Goal: Task Accomplishment & Management: Complete application form

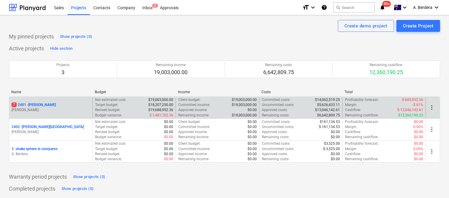
click at [76, 104] on div "7 2401 - Della Rosa" at bounding box center [51, 104] width 79 height 5
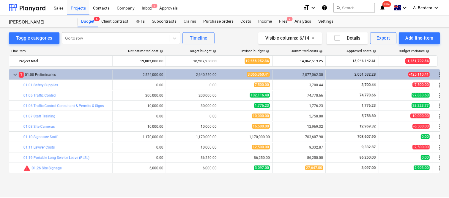
scroll to position [40, 0]
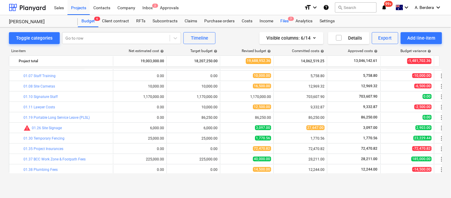
click at [286, 22] on div "Files 7" at bounding box center [284, 21] width 15 height 12
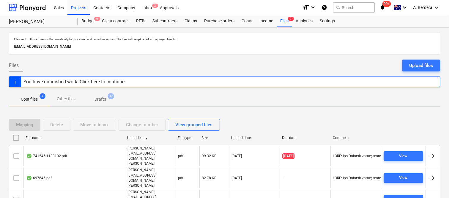
scroll to position [46, 0]
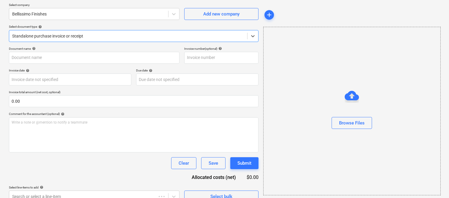
type input "1394"
type input "06 Sep 2025"
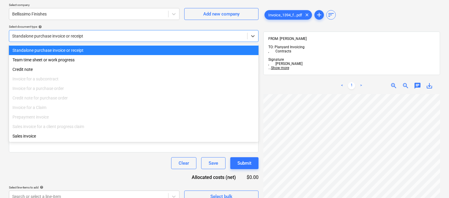
click at [106, 35] on div at bounding box center [128, 36] width 232 height 6
click at [111, 50] on div "Standalone purchase invoice or receipt" at bounding box center [134, 50] width 250 height 10
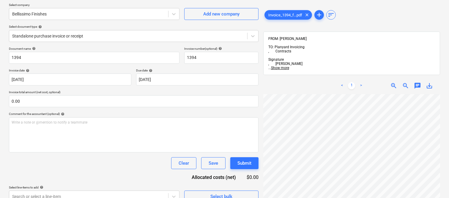
scroll to position [1, 34]
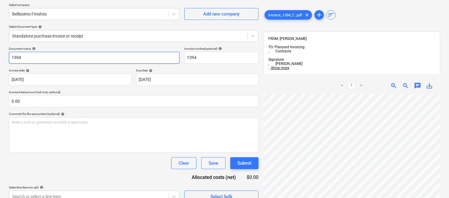
click at [10, 58] on input "1394" at bounding box center [94, 58] width 171 height 12
type input "BELLISSIMO FINISHES INV- 1394"
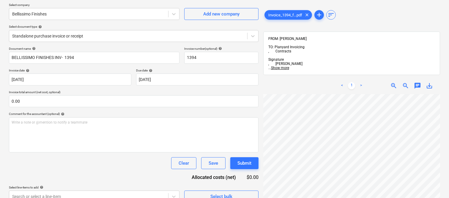
click at [394, 82] on span "zoom_in" at bounding box center [393, 85] width 7 height 7
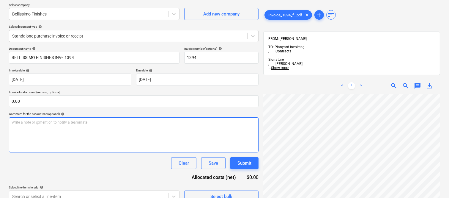
click at [243, 137] on div "Create new document Select company Bellissimo Finishes Add new company Select d…" at bounding box center [225, 94] width 436 height 221
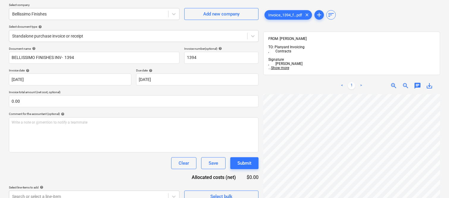
click at [402, 82] on span "zoom_out" at bounding box center [405, 85] width 7 height 7
click at [403, 82] on span "zoom_out" at bounding box center [405, 85] width 7 height 7
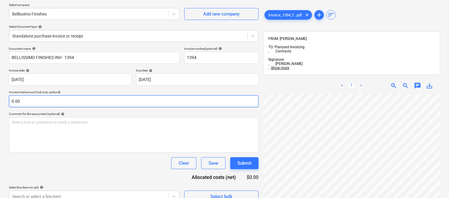
click at [81, 101] on input "0.00" at bounding box center [134, 101] width 250 height 12
paste input "30,930"
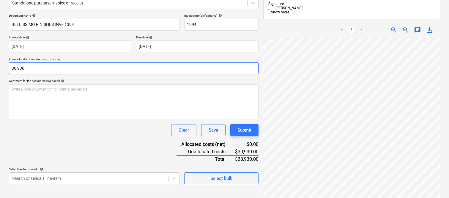
scroll to position [85, 0]
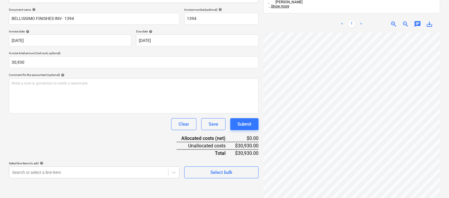
type input "30,930.00"
click at [92, 136] on div "Document name help BELLISSIMO FINISHES INV- 1394 Invoice number (optional) help…" at bounding box center [134, 93] width 250 height 170
click at [93, 113] on body "Sales Projects Contacts Company Inbox 2 Approvals format_size keyboard_arrow_do…" at bounding box center [224, 14] width 449 height 198
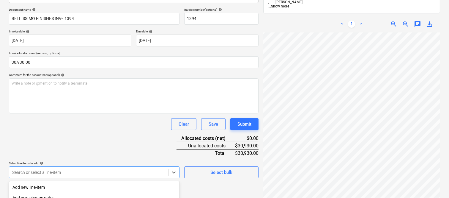
scroll to position [158, 0]
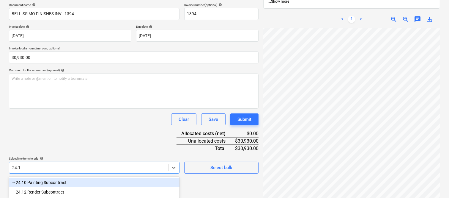
type input "24.12"
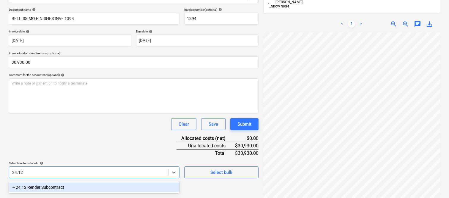
click at [90, 183] on div "-- 24.12 Render Subcontract" at bounding box center [94, 187] width 171 height 10
click at [102, 131] on div "Document name help BELLISSIMO FINISHES INV- 1394 Invoice number (optional) help…" at bounding box center [134, 93] width 250 height 170
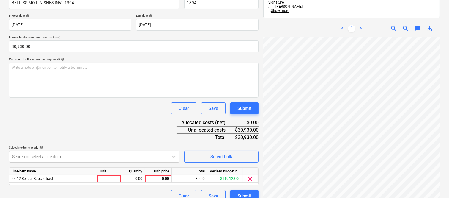
scroll to position [109, 0]
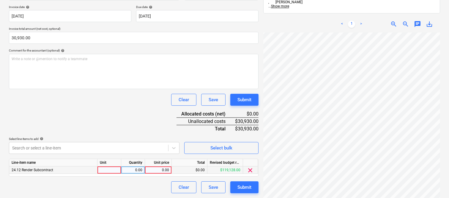
click at [116, 171] on div at bounding box center [110, 169] width 24 height 7
type input "INVOICE"
click at [134, 168] on div "0.00" at bounding box center [133, 169] width 19 height 7
type input "1"
click at [158, 171] on div "0.00" at bounding box center [158, 169] width 22 height 7
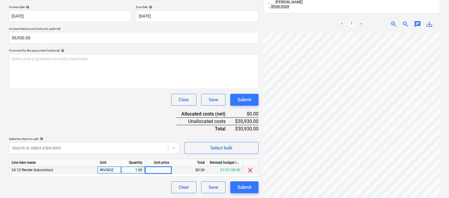
type input "30,930"
click at [124, 123] on div "Document name help BELLISSIMO FINISHES INV- 1394 Invoice number (optional) help…" at bounding box center [134, 88] width 250 height 210
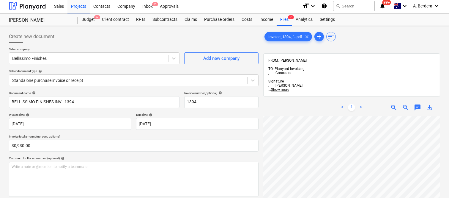
scroll to position [0, 0]
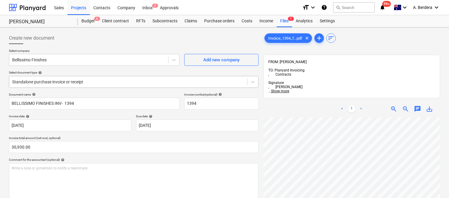
click at [109, 82] on div at bounding box center [128, 82] width 232 height 6
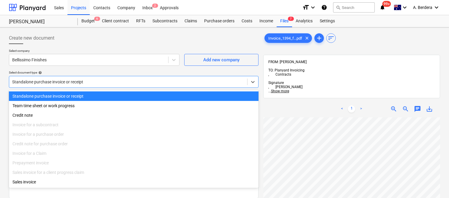
click at [115, 93] on div "Standalone purchase invoice or receipt" at bounding box center [134, 96] width 250 height 10
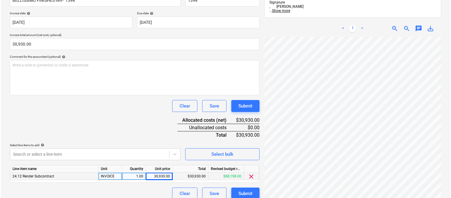
scroll to position [109, 0]
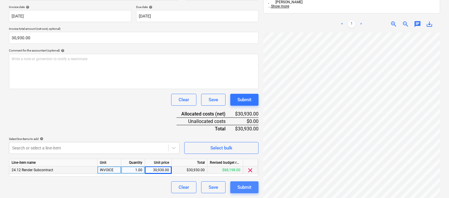
click at [251, 188] on div "Submit" at bounding box center [245, 187] width 14 height 8
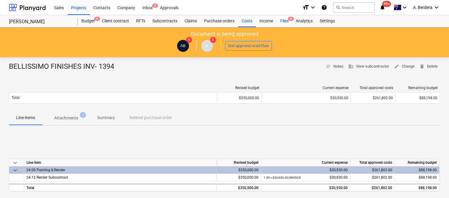
click at [283, 22] on div "Files 6" at bounding box center [284, 21] width 15 height 12
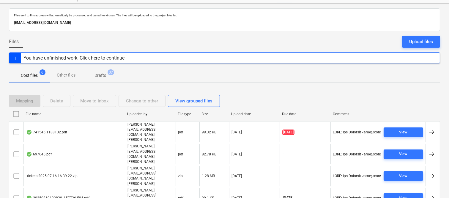
scroll to position [35, 0]
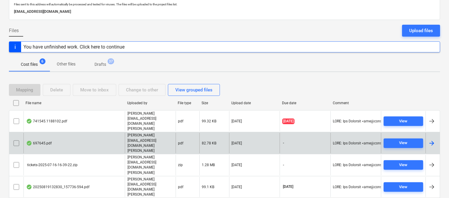
click at [77, 133] on div "697645.pdf" at bounding box center [73, 143] width 101 height 21
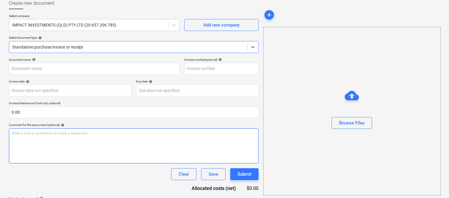
type input "697645"
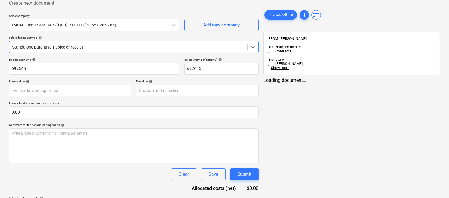
click at [111, 44] on div at bounding box center [128, 47] width 232 height 6
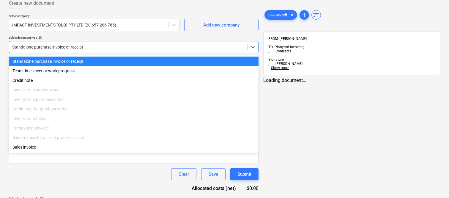
click at [114, 61] on div "Standalone purchase invoice or receipt" at bounding box center [134, 61] width 250 height 10
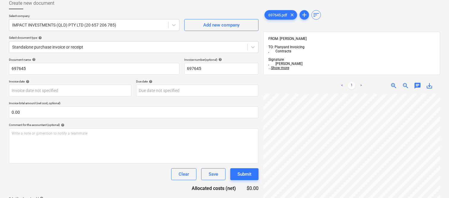
scroll to position [10, 0]
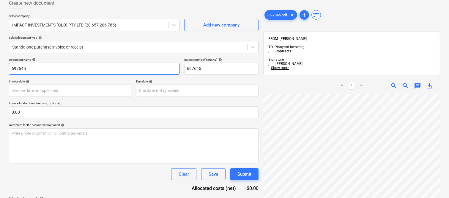
click at [11, 68] on input "697645" at bounding box center [94, 69] width 171 height 12
type input "IMPACT INV- 697645"
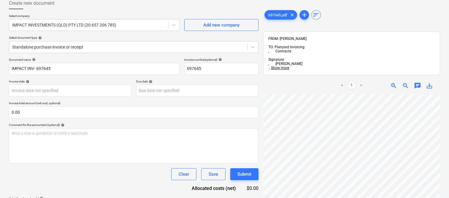
scroll to position [37, 0]
click at [89, 87] on body "Sales Projects Contacts Company Inbox 1 Approvals format_size keyboard_arrow_do…" at bounding box center [224, 64] width 449 height 198
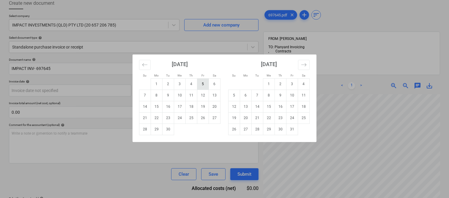
click at [203, 81] on td "5" at bounding box center [203, 83] width 12 height 11
type input "05 Sep 2025"
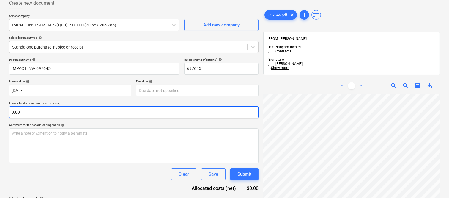
scroll to position [136, 47]
drag, startPoint x: 448, startPoint y: 147, endPoint x: 451, endPoint y: 179, distance: 32.0
click at [449, 163] on html "Sales Projects Contacts Company Inbox 1 Approvals format_size keyboard_arrow_do…" at bounding box center [224, 64] width 449 height 198
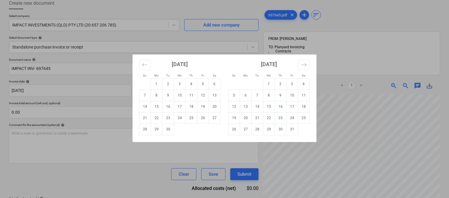
click at [167, 92] on body "Sales Projects Contacts Company Inbox 1 Approvals format_size keyboard_arrow_do…" at bounding box center [224, 64] width 449 height 198
click at [283, 128] on td "30" at bounding box center [281, 128] width 12 height 11
type input "30 Oct 2025"
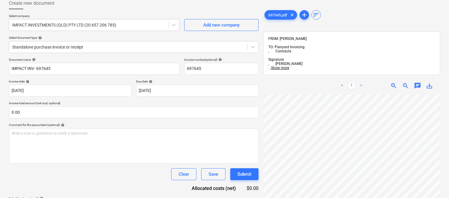
scroll to position [133, 47]
click at [46, 113] on input "0.00" at bounding box center [134, 112] width 250 height 12
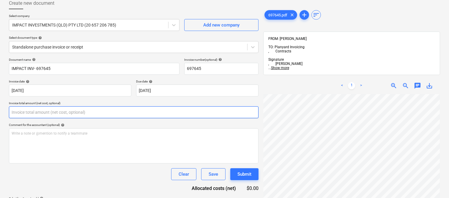
paste input "69.07"
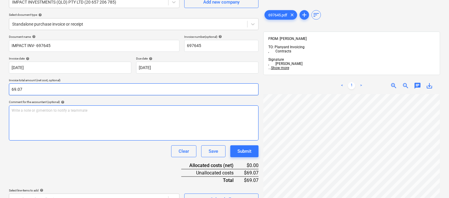
scroll to position [70, 0]
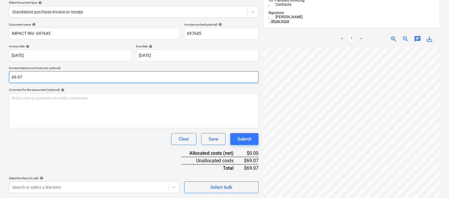
type input "69.07"
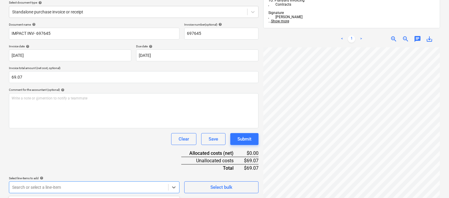
click at [87, 128] on body "Sales Projects Contacts Company Inbox 1 Approvals format_size keyboard_arrow_do…" at bounding box center [224, 29] width 449 height 198
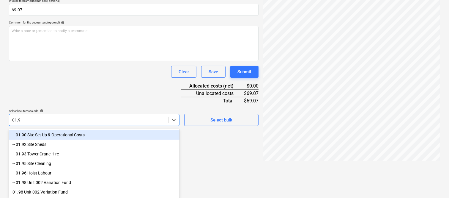
type input "01.90"
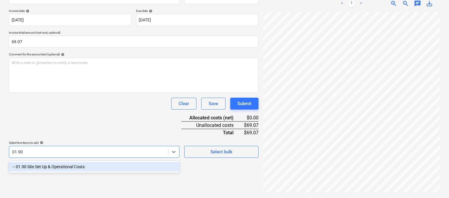
scroll to position [85, 0]
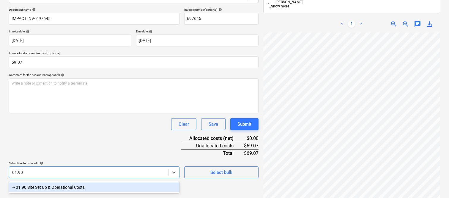
click at [88, 185] on div "-- 01.90 Site Set Up & Operational Costs" at bounding box center [94, 187] width 171 height 10
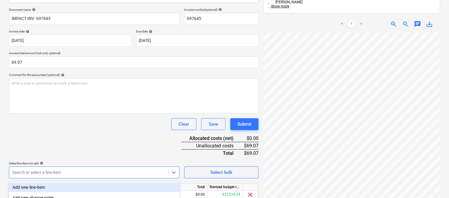
click at [66, 125] on div "Clear Save Submit" at bounding box center [134, 124] width 250 height 12
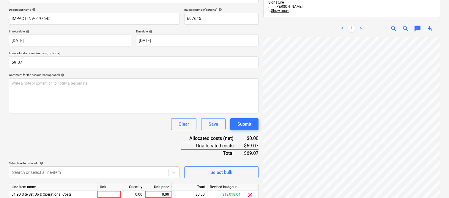
scroll to position [109, 0]
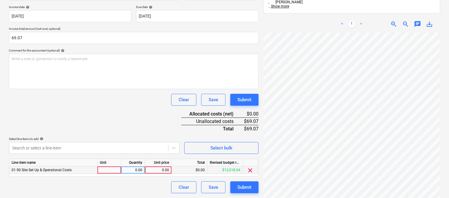
click at [106, 169] on div at bounding box center [110, 169] width 24 height 7
type input "INVOICE"
click at [135, 175] on div "Line-item name Unit Quantity Unit price Total Revised budget remaining 01.90 Si…" at bounding box center [134, 167] width 250 height 18
click at [137, 171] on div "0.00" at bounding box center [133, 169] width 19 height 7
type input "1"
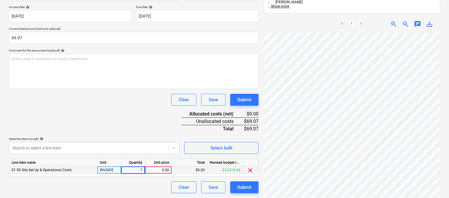
click at [159, 171] on div "0.00" at bounding box center [158, 169] width 22 height 7
type input "69.07"
click at [139, 134] on div "Document name help IMPACT INV- 697645 Invoice number (optional) help 697645 Inv…" at bounding box center [134, 88] width 250 height 210
click at [140, 126] on div "Document name help IMPACT INV- 697645 Invoice number (optional) help 697645 Inv…" at bounding box center [134, 88] width 250 height 210
click at [144, 102] on div "Clear Save Submit" at bounding box center [134, 100] width 250 height 12
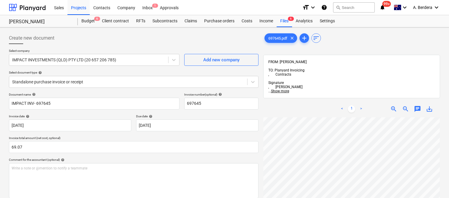
scroll to position [3, 0]
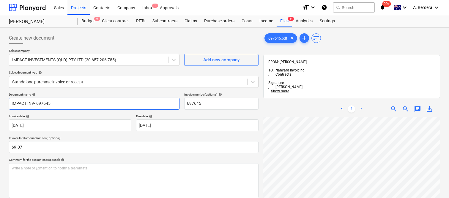
click at [26, 103] on input "IMPACT INV- 697645" at bounding box center [94, 104] width 171 height 12
type input "IMPACT INVESTMENTS INV- 697645"
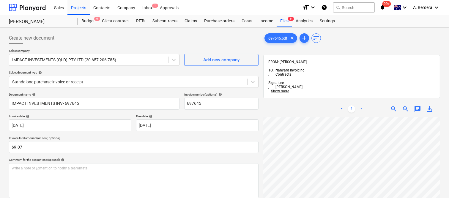
scroll to position [18, 45]
click at [165, 78] on div "Standalone purchase invoice or receipt" at bounding box center [128, 82] width 238 height 8
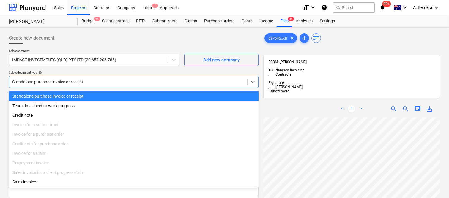
click at [173, 94] on div "Standalone purchase invoice or receipt" at bounding box center [134, 96] width 250 height 10
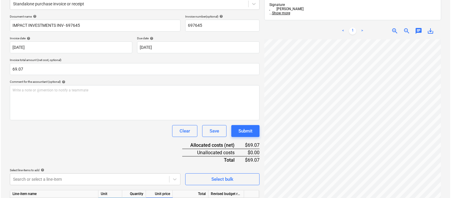
scroll to position [109, 0]
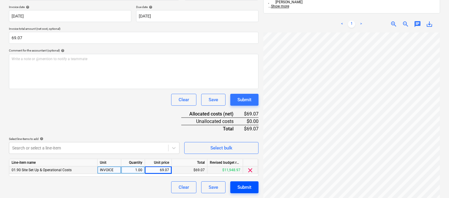
click at [242, 187] on div "Submit" at bounding box center [245, 187] width 14 height 8
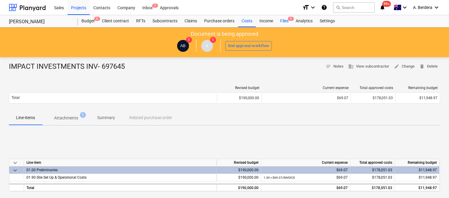
click at [286, 20] on div "Files 5" at bounding box center [284, 21] width 15 height 12
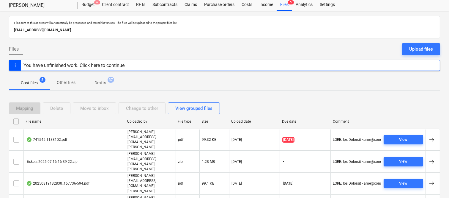
scroll to position [24, 0]
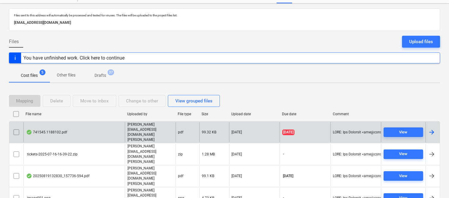
click at [94, 126] on div "741545.1188102.pdf" at bounding box center [73, 132] width 101 height 21
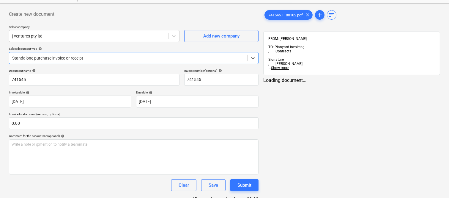
type input "741545"
type input "28 Aug 2025"
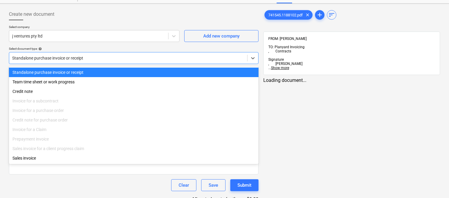
click at [116, 57] on div at bounding box center [128, 58] width 232 height 6
click at [119, 72] on div "Standalone purchase invoice or receipt" at bounding box center [134, 73] width 250 height 10
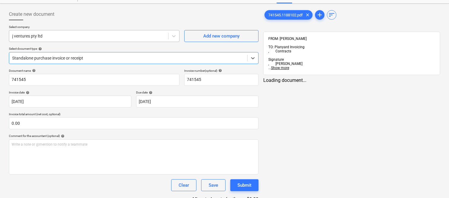
click at [115, 36] on div at bounding box center [88, 36] width 153 height 6
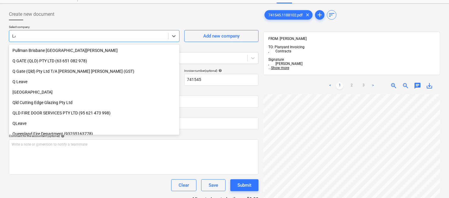
scroll to position [390, 0]
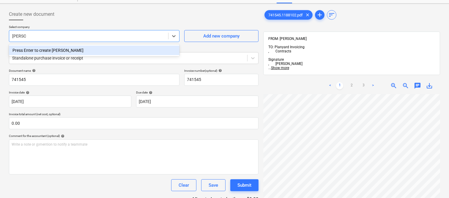
type input "LAVAN"
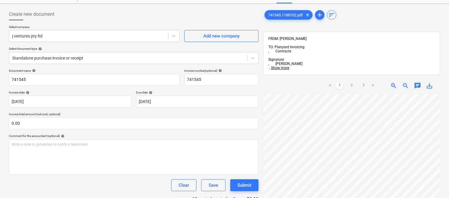
scroll to position [15, 47]
click at [133, 35] on div at bounding box center [88, 36] width 153 height 6
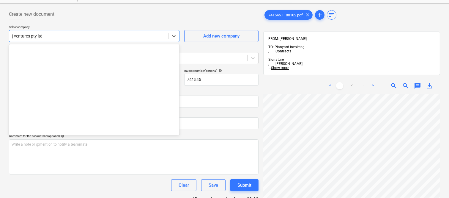
scroll to position [2664, 0]
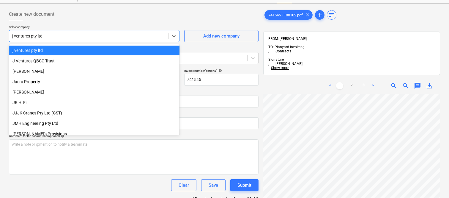
paste input "J.G ABBERTON & Others"
type input "J.G ABBERTON & Others"
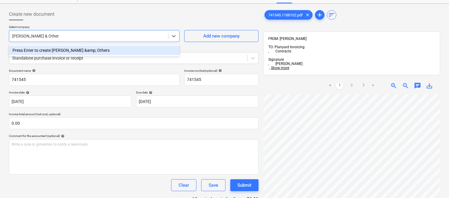
click at [120, 51] on div "Press Enter to create J.G ABBERTON &amp; Others" at bounding box center [94, 50] width 171 height 10
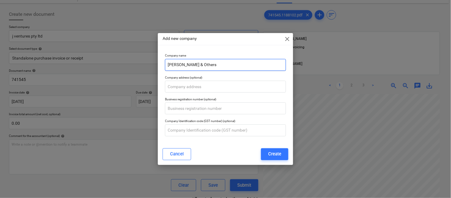
click at [219, 64] on input "J.G ABBERTON & Others" at bounding box center [225, 65] width 121 height 12
paste input "Lavan"
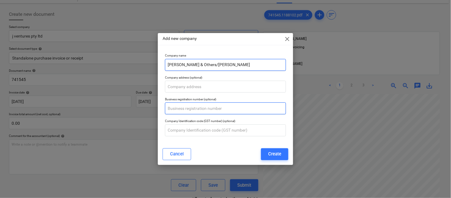
type input "J.G ABBERTON & Others/Lavan"
click at [194, 108] on input "text" at bounding box center [225, 108] width 121 height 12
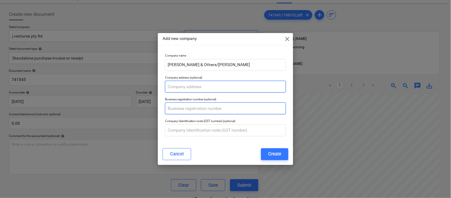
paste input "47 488 578 158"
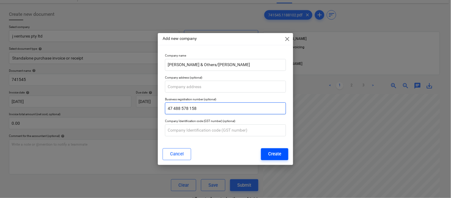
type input "47 488 578 158"
click at [272, 156] on div "Create" at bounding box center [274, 154] width 13 height 8
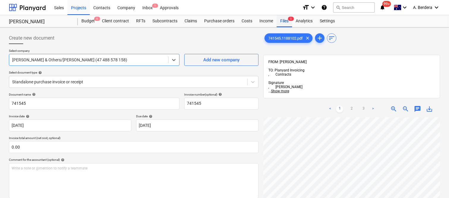
click at [284, 20] on div "Files 5" at bounding box center [284, 21] width 15 height 12
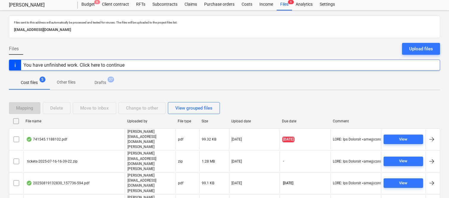
scroll to position [24, 0]
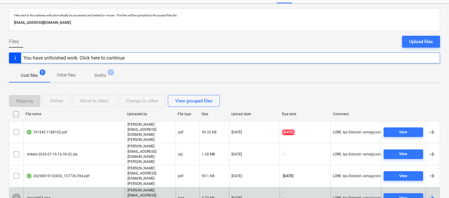
click at [15, 193] on input "checkbox" at bounding box center [17, 198] width 10 height 10
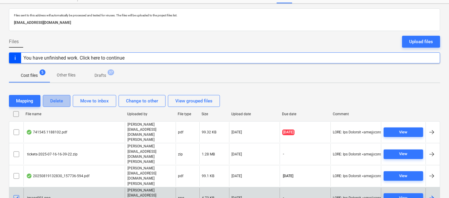
click at [60, 100] on div "Delete" at bounding box center [56, 101] width 13 height 8
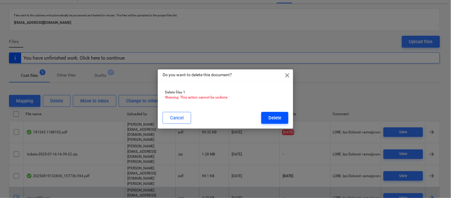
click at [273, 118] on div "Delete" at bounding box center [275, 118] width 13 height 8
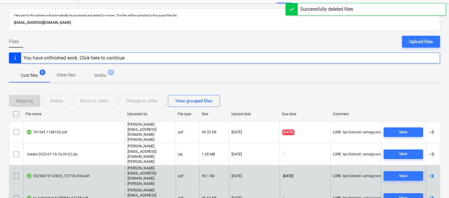
scroll to position [13, 0]
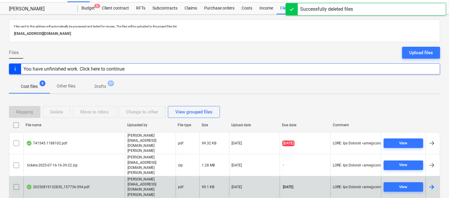
click at [87, 184] on div "20250819132830_157736-594.pdf" at bounding box center [57, 186] width 63 height 5
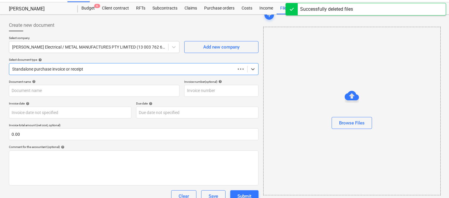
scroll to position [24, 0]
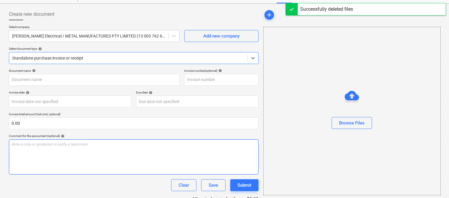
type input "157736-594"
type input "19 Aug 2025"
type input "30 Sep 2025"
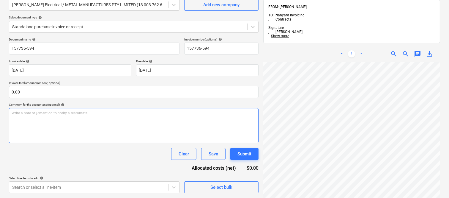
scroll to position [85, 0]
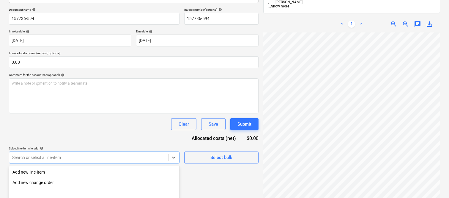
click at [53, 113] on body "Sales Projects Contacts Company Inbox 1 Approvals format_size keyboard_arrow_do…" at bounding box center [224, 14] width 449 height 198
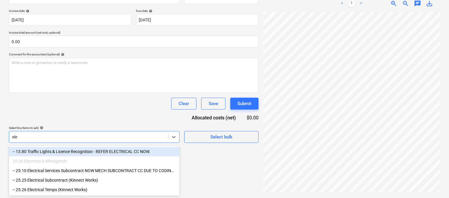
scroll to position [103, 0]
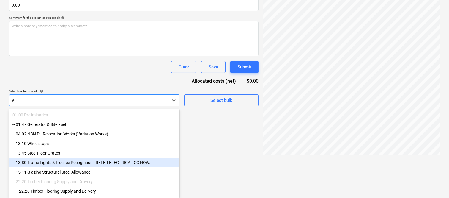
type input "e"
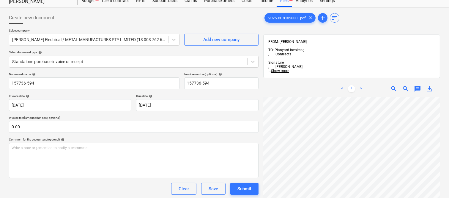
scroll to position [0, 0]
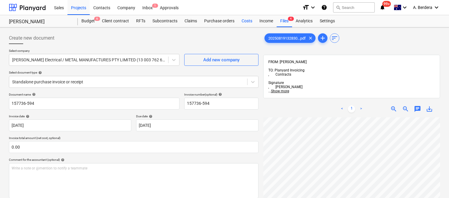
click at [247, 22] on div "Costs" at bounding box center [247, 21] width 18 height 12
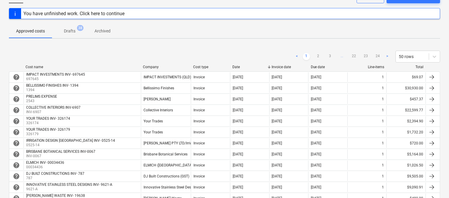
scroll to position [7, 0]
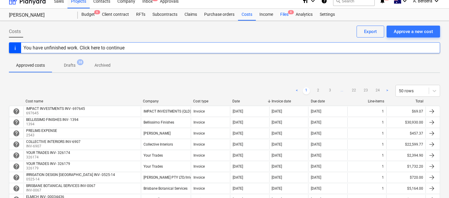
click at [286, 15] on div "Files 4" at bounding box center [284, 15] width 15 height 12
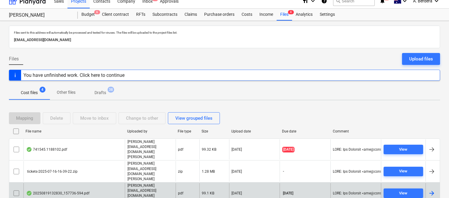
click at [97, 183] on div "20250819132830_157736-594.pdf" at bounding box center [73, 193] width 101 height 21
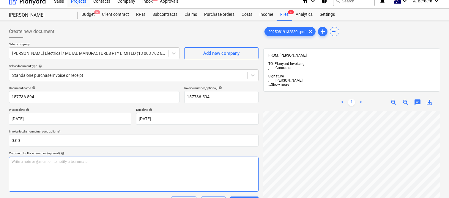
scroll to position [0, 13]
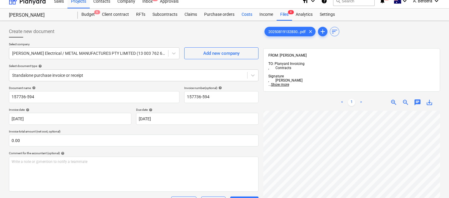
click at [243, 13] on div "Costs" at bounding box center [247, 15] width 18 height 12
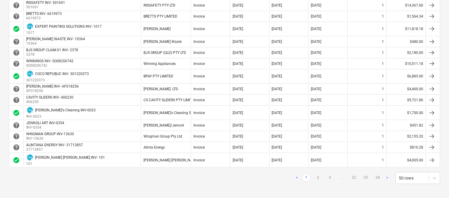
scroll to position [526, 0]
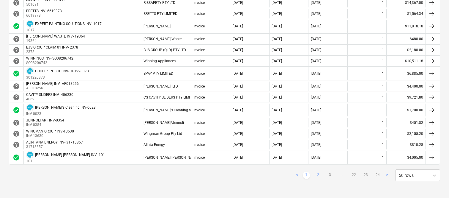
click at [318, 176] on link "2" at bounding box center [318, 175] width 7 height 7
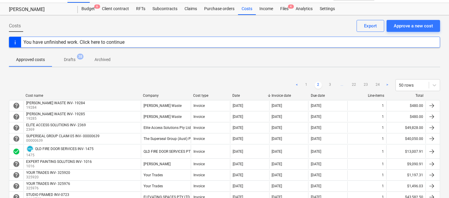
scroll to position [0, 0]
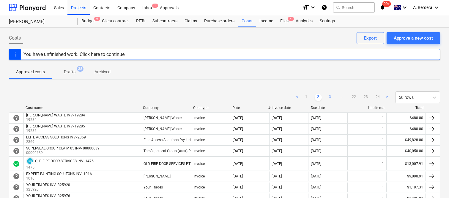
click at [330, 94] on link "3" at bounding box center [330, 97] width 7 height 7
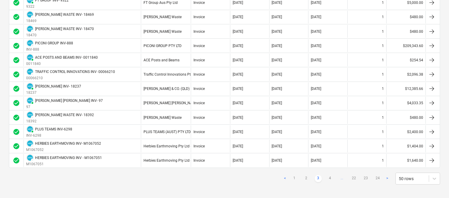
scroll to position [638, 0]
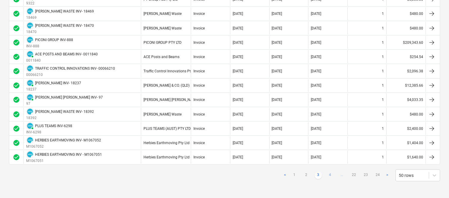
click at [330, 175] on link "4" at bounding box center [330, 175] width 7 height 7
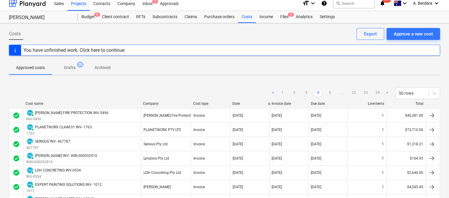
scroll to position [0, 0]
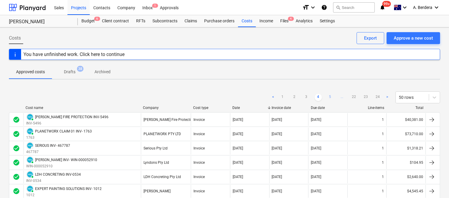
click at [331, 96] on link "5" at bounding box center [330, 97] width 7 height 7
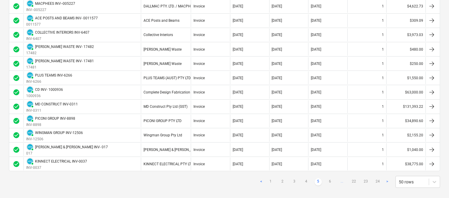
scroll to position [655, 0]
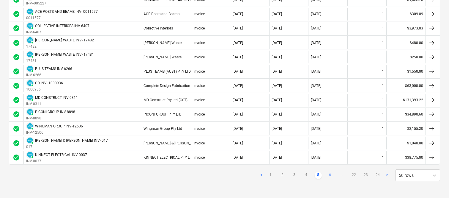
click at [332, 174] on link "6" at bounding box center [330, 175] width 7 height 7
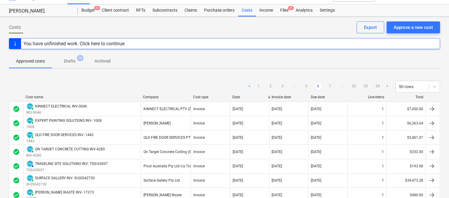
scroll to position [0, 0]
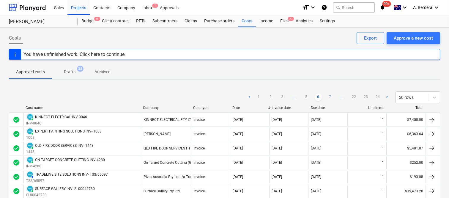
click at [330, 94] on link "7" at bounding box center [330, 97] width 7 height 7
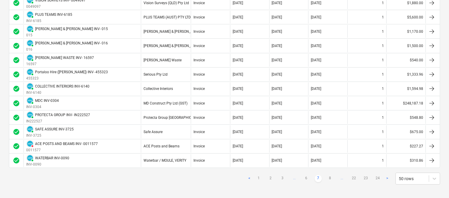
scroll to position [665, 0]
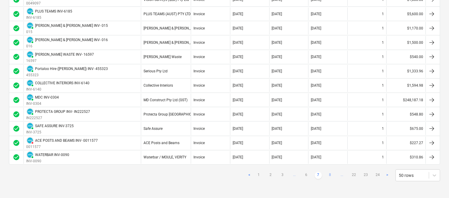
click at [330, 174] on link "8" at bounding box center [330, 175] width 7 height 7
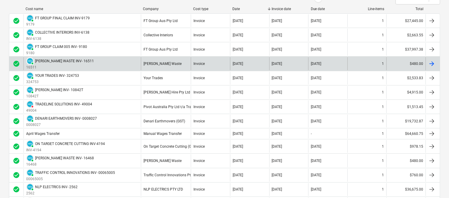
scroll to position [0, 0]
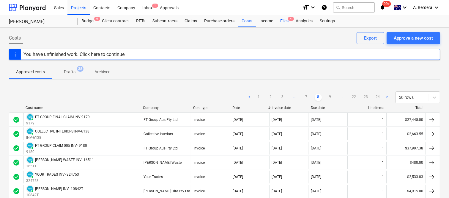
click at [286, 20] on div "Files 4" at bounding box center [284, 21] width 15 height 12
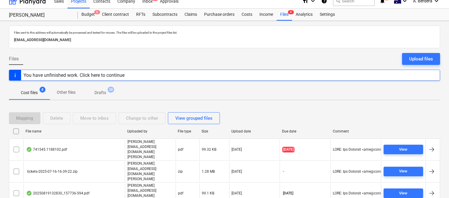
scroll to position [13, 0]
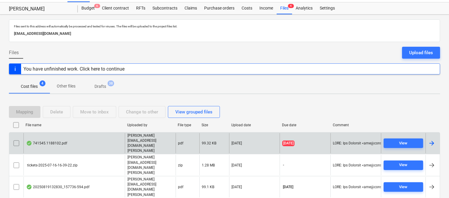
click at [96, 139] on div "741545.1188102.pdf" at bounding box center [73, 143] width 101 height 21
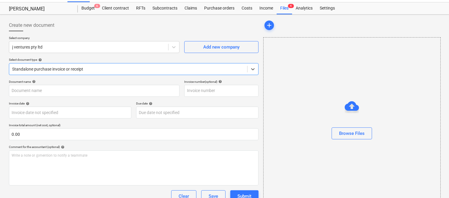
click at [123, 67] on div at bounding box center [128, 69] width 232 height 6
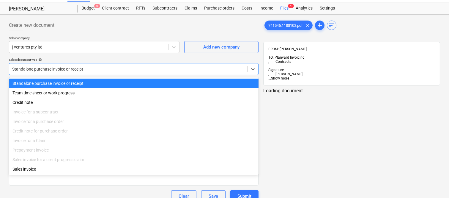
type input "741545"
type input "28 Aug 2025"
click at [127, 79] on div "Standalone purchase invoice or receipt" at bounding box center [134, 84] width 250 height 10
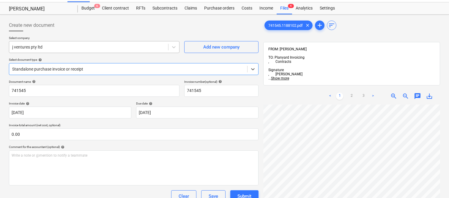
click at [131, 45] on div at bounding box center [88, 47] width 153 height 6
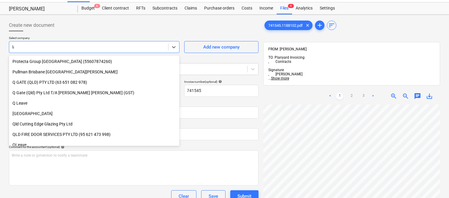
scroll to position [400, 0]
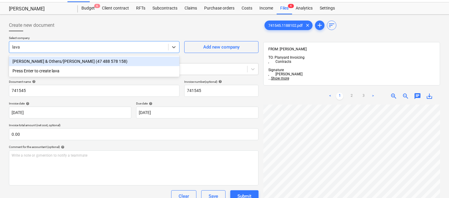
type input "lavan"
click at [143, 60] on div "[PERSON_NAME] & Others/[PERSON_NAME] (47 488 578 158)" at bounding box center [94, 61] width 171 height 10
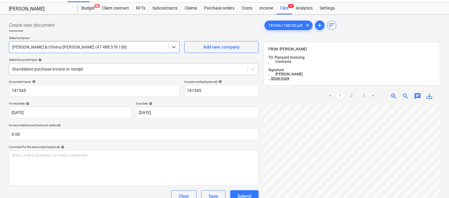
click at [141, 66] on div at bounding box center [128, 69] width 232 height 6
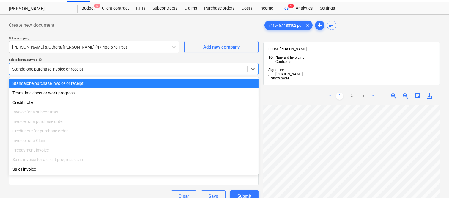
click at [134, 83] on div "Standalone purchase invoice or receipt" at bounding box center [134, 84] width 250 height 10
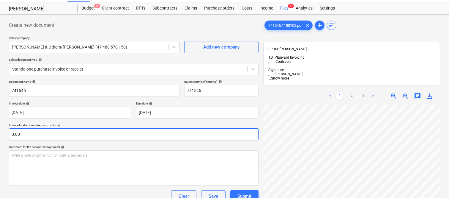
scroll to position [11, 8]
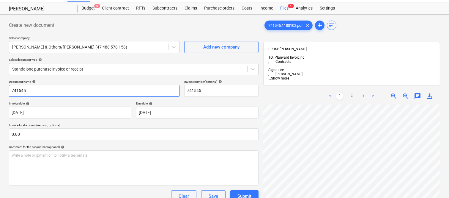
click at [10, 88] on input "741545" at bounding box center [94, 91] width 171 height 12
type input "LAVAN INV- 741545"
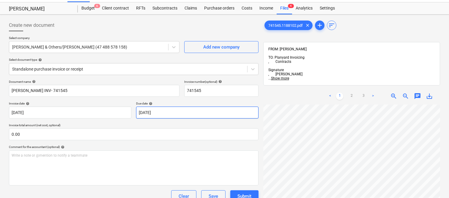
click at [170, 111] on body "Sales Projects Contacts Company Inbox 1 Approvals format_size keyboard_arrow_do…" at bounding box center [224, 86] width 449 height 198
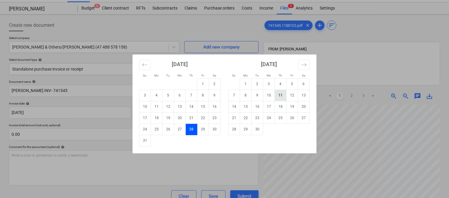
click at [282, 95] on td "11" at bounding box center [281, 95] width 12 height 11
type input "11 Sep 2025"
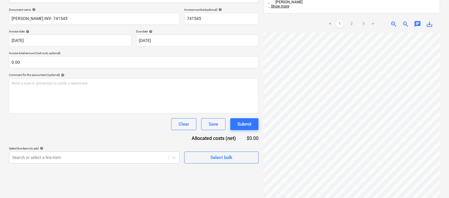
scroll to position [136, 47]
click at [352, 21] on link "2" at bounding box center [351, 24] width 7 height 7
click at [363, 21] on link "3" at bounding box center [363, 24] width 7 height 7
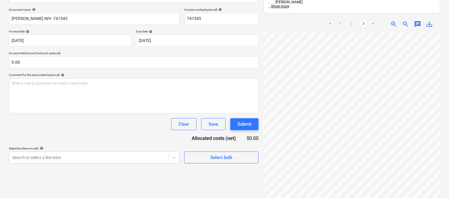
click at [351, 21] on link "2" at bounding box center [351, 24] width 7 height 7
click at [340, 21] on link "1" at bounding box center [339, 24] width 7 height 7
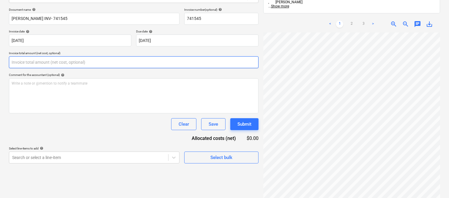
click at [44, 57] on input "text" at bounding box center [134, 62] width 250 height 12
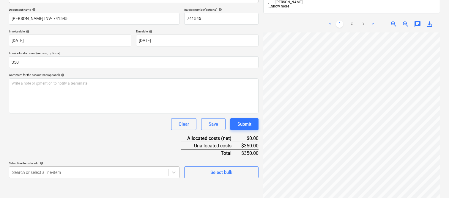
type input "350.00"
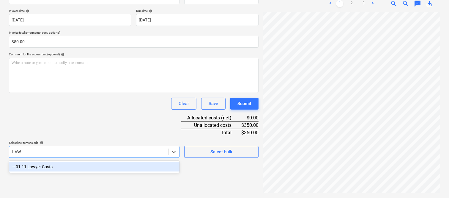
scroll to position [85, 0]
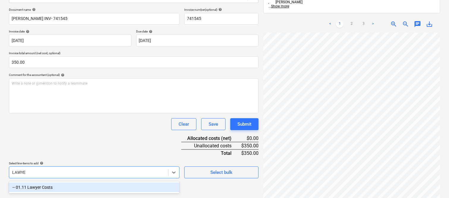
type input "LAWYER"
click at [55, 187] on div "-- 01.11 Lawyer Costs" at bounding box center [94, 187] width 171 height 10
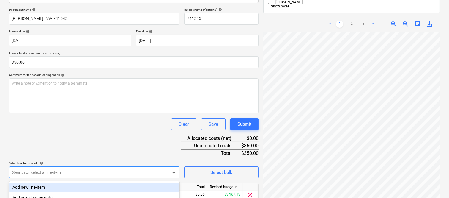
click at [67, 137] on div "Document name help LAVAN INV- 741545 Invoice number (optional) help 741545 Invo…" at bounding box center [134, 113] width 250 height 210
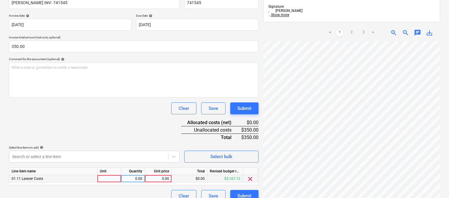
scroll to position [109, 0]
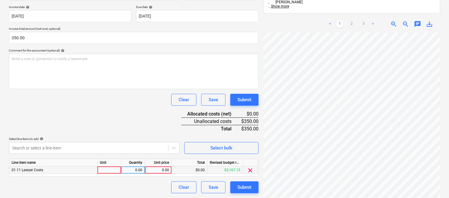
click at [106, 169] on div at bounding box center [110, 169] width 24 height 7
type input "INVOICE"
click at [137, 170] on div "0.00" at bounding box center [133, 169] width 19 height 7
type input "1"
click at [158, 169] on div "0.00" at bounding box center [158, 169] width 22 height 7
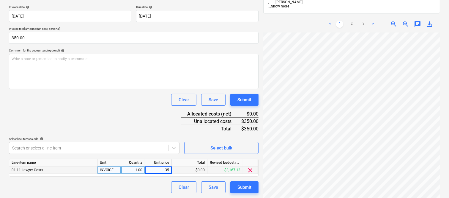
type input "350"
click at [140, 179] on div "Document name help LAVAN INV- 741545 Invoice number (optional) help 741545 Invo…" at bounding box center [134, 88] width 250 height 210
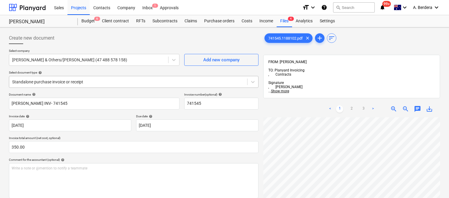
click at [118, 80] on div at bounding box center [128, 82] width 232 height 6
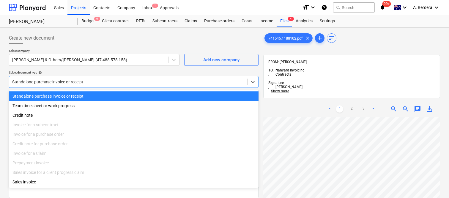
click at [120, 95] on div "Standalone purchase invoice or receipt" at bounding box center [134, 96] width 250 height 10
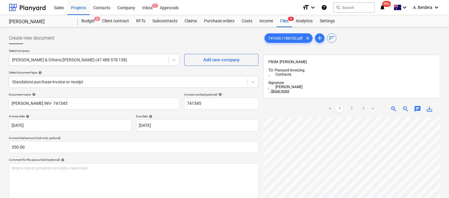
scroll to position [4, 47]
click at [126, 81] on div at bounding box center [128, 82] width 232 height 6
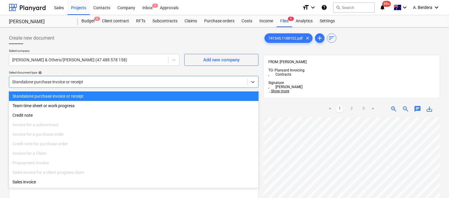
click at [129, 92] on div "Standalone purchase invoice or receipt" at bounding box center [134, 96] width 250 height 10
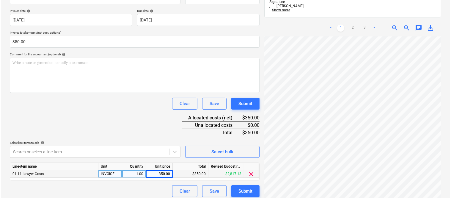
scroll to position [109, 0]
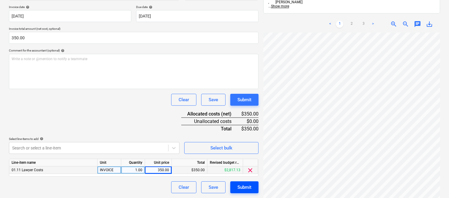
click at [243, 188] on div "Submit" at bounding box center [245, 187] width 14 height 8
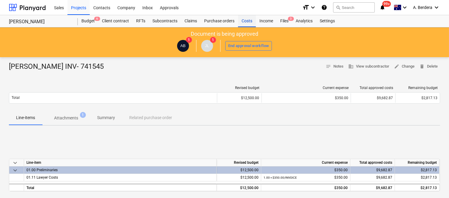
click at [244, 20] on div "Costs" at bounding box center [247, 21] width 18 height 12
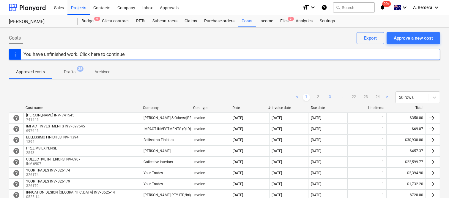
click at [329, 96] on link "3" at bounding box center [330, 97] width 7 height 7
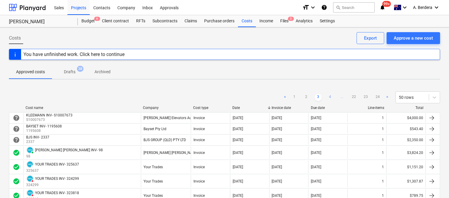
click at [331, 96] on link "4" at bounding box center [330, 97] width 7 height 7
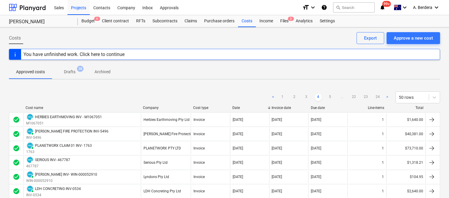
click at [331, 96] on link "5" at bounding box center [330, 97] width 7 height 7
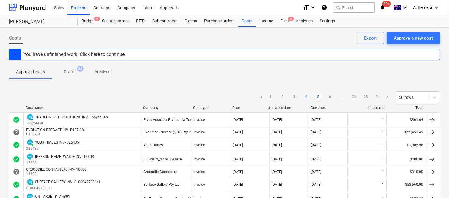
click at [331, 96] on link "6" at bounding box center [330, 97] width 7 height 7
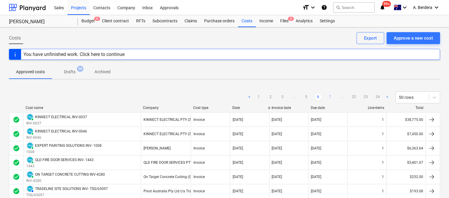
click at [331, 96] on link "7" at bounding box center [330, 97] width 7 height 7
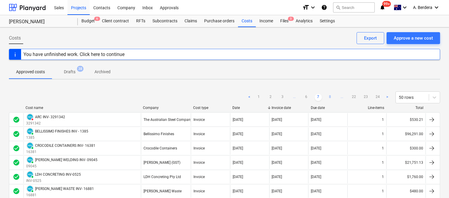
click at [331, 96] on link "8" at bounding box center [330, 97] width 7 height 7
click at [331, 96] on link "9" at bounding box center [330, 97] width 7 height 7
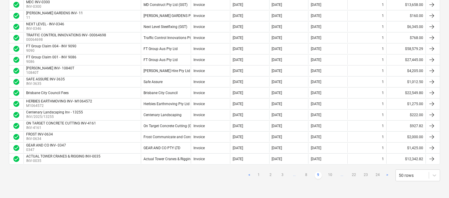
scroll to position [516, 0]
click at [331, 173] on link "10" at bounding box center [330, 175] width 7 height 7
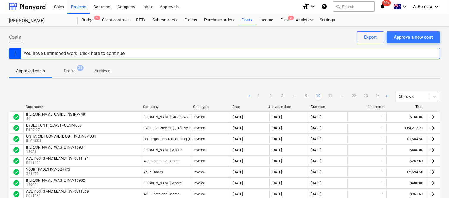
scroll to position [0, 0]
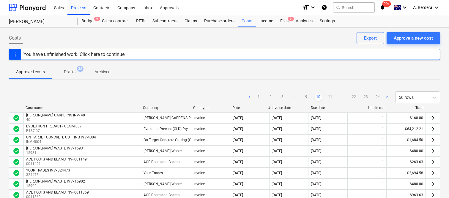
click at [332, 93] on div "< 1 2 3 ... 9 10 11 ... 22 23 24 > 50 rows" at bounding box center [343, 97] width 194 height 12
click at [331, 96] on link "11" at bounding box center [330, 97] width 7 height 7
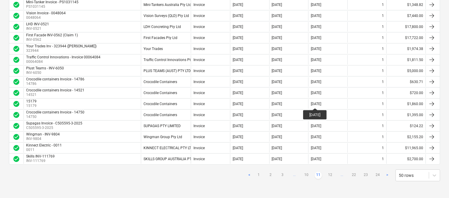
scroll to position [500, 0]
click at [329, 174] on link "12" at bounding box center [330, 175] width 7 height 7
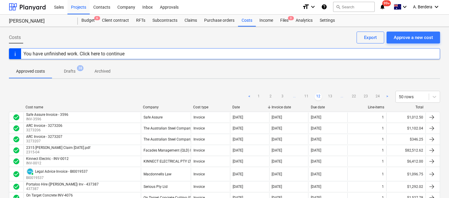
scroll to position [0, 0]
click at [329, 96] on link "13" at bounding box center [330, 97] width 7 height 7
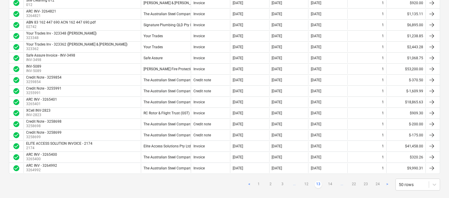
scroll to position [500, 0]
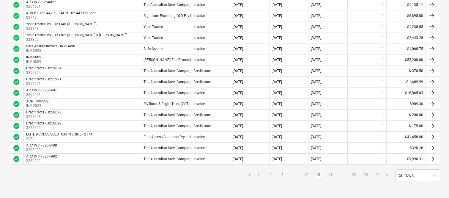
click at [329, 173] on link "14" at bounding box center [330, 175] width 7 height 7
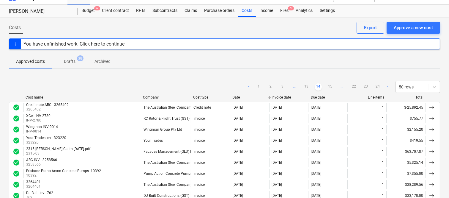
scroll to position [0, 0]
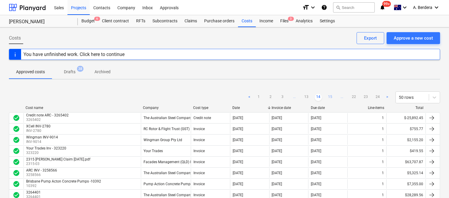
click at [331, 95] on link "15" at bounding box center [330, 97] width 7 height 7
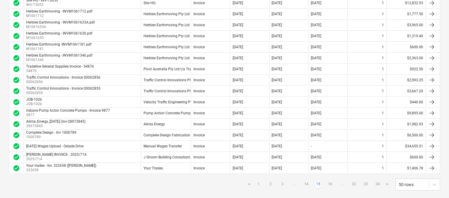
scroll to position [500, 0]
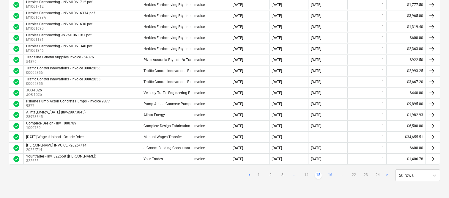
click at [329, 176] on link "16" at bounding box center [330, 175] width 7 height 7
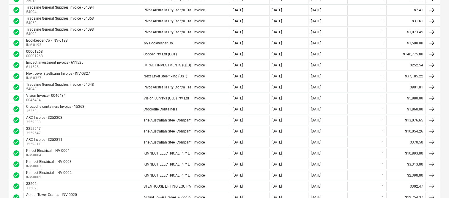
scroll to position [314, 0]
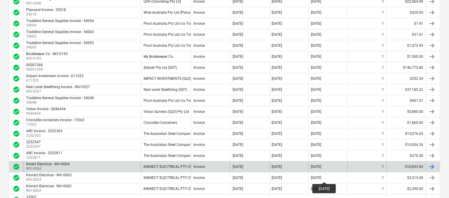
drag, startPoint x: 329, startPoint y: 176, endPoint x: 174, endPoint y: 165, distance: 155.6
click at [174, 165] on div "KINNECT ELECTRICAL PTY LTD (GST from 1/1/25)" at bounding box center [184, 166] width 80 height 4
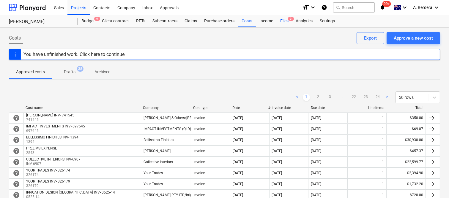
click at [286, 24] on div "Files 3" at bounding box center [284, 21] width 15 height 12
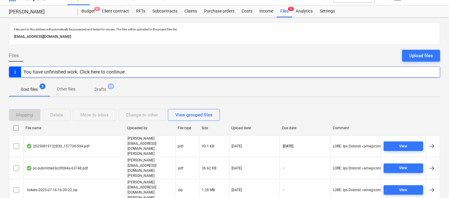
scroll to position [12, 0]
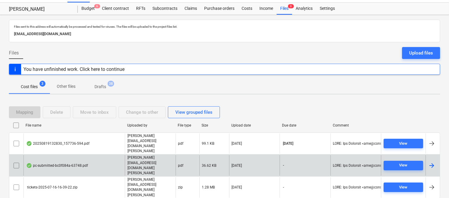
click at [85, 163] on div "pc-submitted-bc0f084a-63748.pdf" at bounding box center [57, 165] width 62 height 5
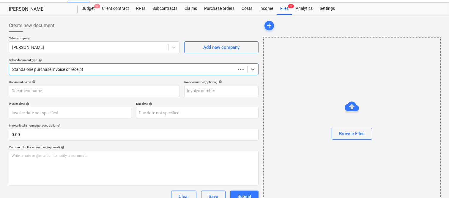
type input "pc-submitted-bc0f084a-63748.pdf"
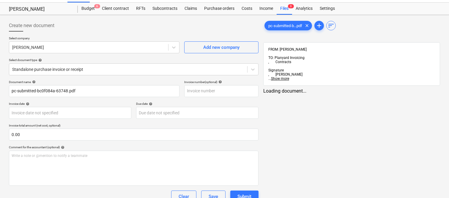
drag, startPoint x: 85, startPoint y: 156, endPoint x: 363, endPoint y: 143, distance: 278.7
click at [363, 143] on div "pc-submitted-b...pdf clear add sort FROM: Joe Licastro TO: Planyard Invoicing ,…" at bounding box center [352, 127] width 182 height 221
drag, startPoint x: 363, startPoint y: 143, endPoint x: 393, endPoint y: 21, distance: 125.3
drag, startPoint x: 451, startPoint y: 40, endPoint x: 225, endPoint y: 30, distance: 226.2
click at [224, 30] on div "Create new document" at bounding box center [134, 26] width 250 height 12
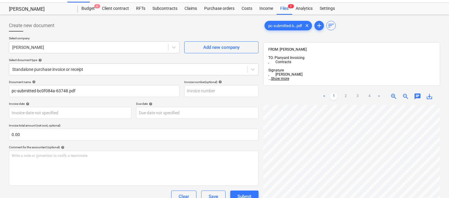
scroll to position [44, 0]
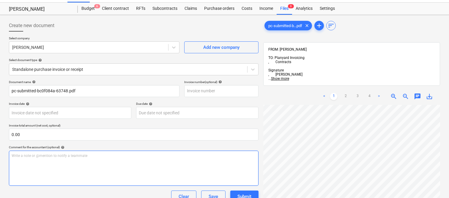
click at [245, 152] on div "Create new document Select company Joseph Licastro Add new company Select docum…" at bounding box center [225, 152] width 436 height 271
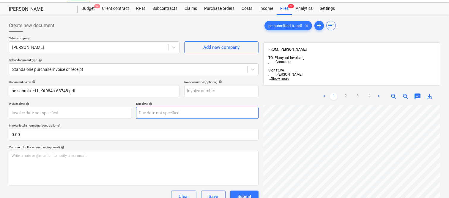
click at [250, 113] on div "Create new document Select company Joseph Licastro Add new company Select docum…" at bounding box center [225, 152] width 436 height 271
click at [439, 151] on div at bounding box center [351, 195] width 177 height 181
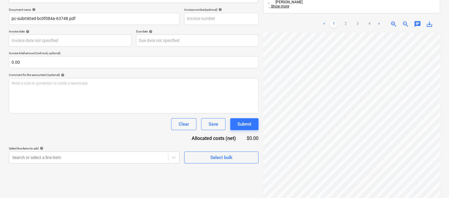
scroll to position [0, 100]
click at [260, 103] on div "Create new document Select company Joseph Licastro Add new company Select docum…" at bounding box center [225, 80] width 436 height 271
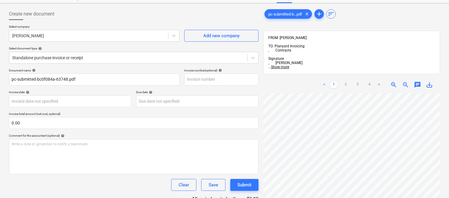
scroll to position [0, 0]
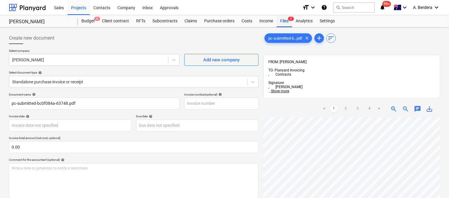
click at [287, 21] on div "Files 3" at bounding box center [284, 21] width 15 height 12
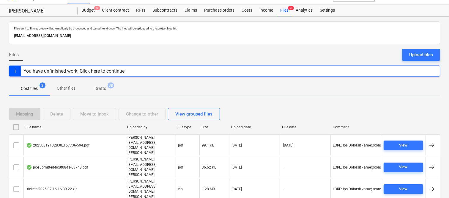
scroll to position [12, 0]
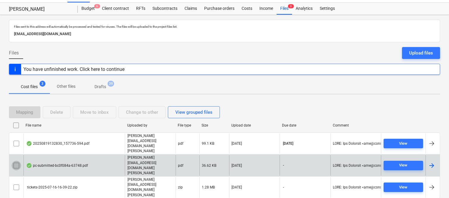
click at [16, 161] on input "checkbox" at bounding box center [17, 166] width 10 height 10
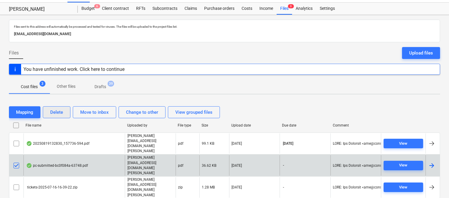
click at [63, 116] on div "Delete" at bounding box center [56, 112] width 13 height 8
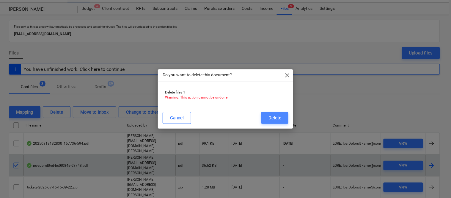
click at [275, 117] on div "Delete" at bounding box center [275, 118] width 13 height 8
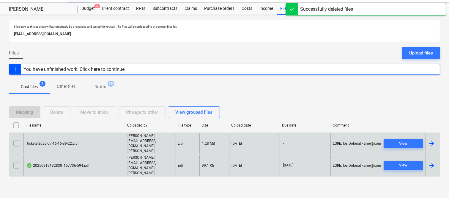
click at [66, 145] on div "tickets-2025-07-16-16-39-22.zip" at bounding box center [51, 143] width 51 height 4
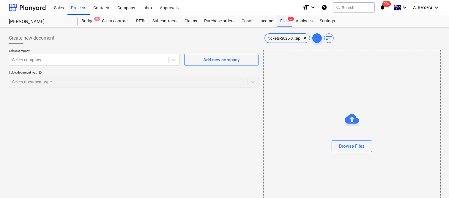
click at [286, 18] on div "Files 2" at bounding box center [284, 21] width 15 height 12
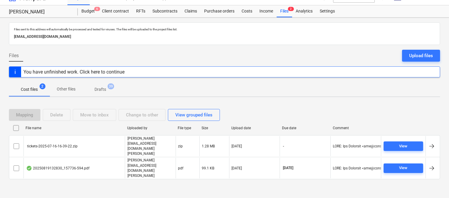
scroll to position [12, 0]
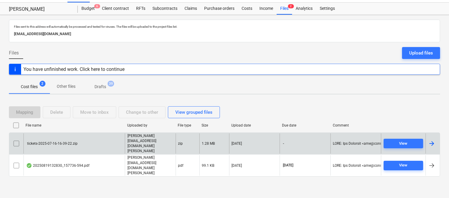
click at [16, 148] on input "checkbox" at bounding box center [17, 144] width 10 height 10
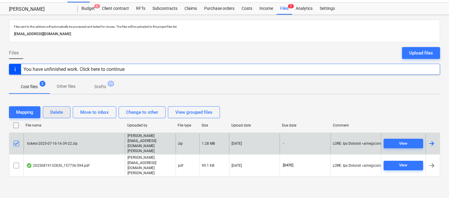
click at [61, 116] on div "Delete" at bounding box center [56, 112] width 13 height 8
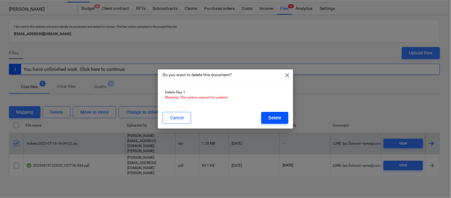
click at [280, 115] on div "Delete" at bounding box center [275, 118] width 13 height 8
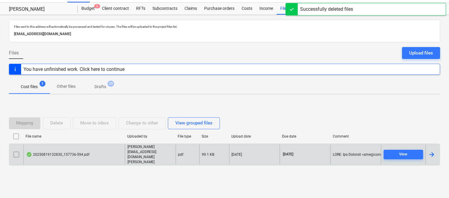
click at [126, 154] on div "joe@signaturepropertypartners.com.au" at bounding box center [150, 154] width 51 height 21
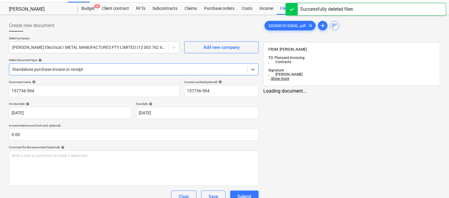
type input "157736-594"
type input "19 Aug 2025"
type input "30 Sep 2025"
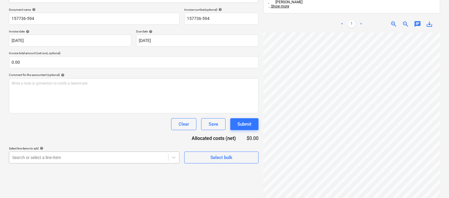
scroll to position [143, 0]
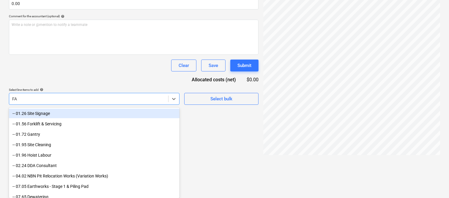
type input "F"
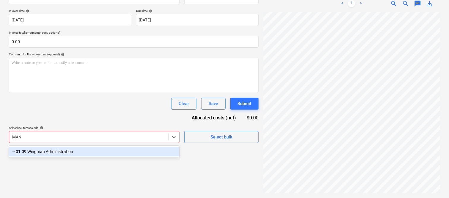
scroll to position [85, 0]
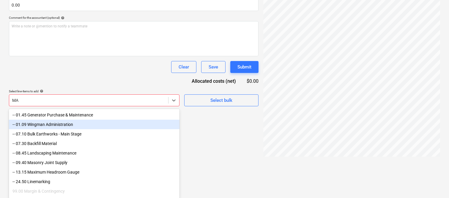
type input "M"
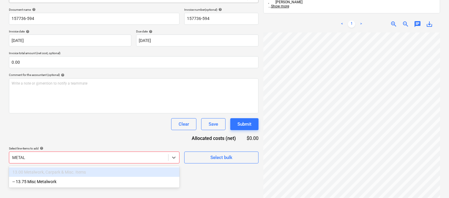
type input "METAL"
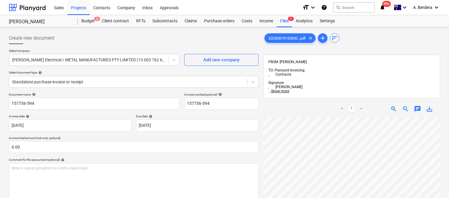
scroll to position [7, 2]
click at [117, 79] on div at bounding box center [128, 82] width 232 height 6
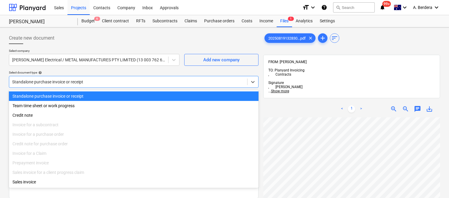
click at [131, 94] on div "Standalone purchase invoice or receipt" at bounding box center [134, 96] width 250 height 10
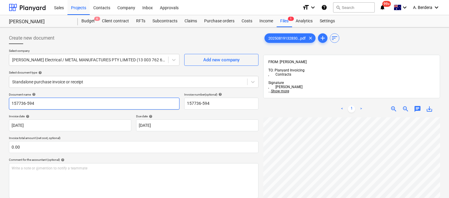
click at [9, 102] on input "157736-594" at bounding box center [94, 104] width 171 height 12
click at [35, 103] on input "METAL MANFACTURES INV- 157736-594" at bounding box center [94, 104] width 171 height 12
type input "METAL MANUFACTURES INV- 157736-594"
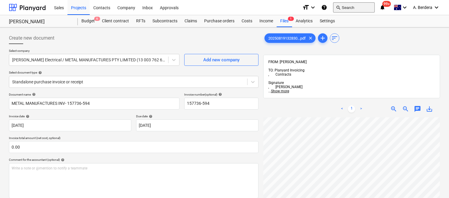
scroll to position [85, 0]
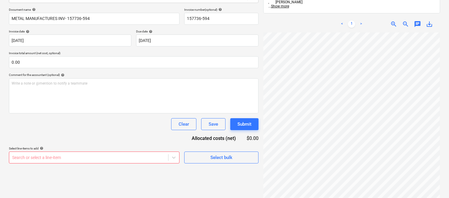
click at [68, 113] on body "Sales Projects Contacts Company Inbox Approvals format_size keyboard_arrow_down…" at bounding box center [224, 14] width 449 height 198
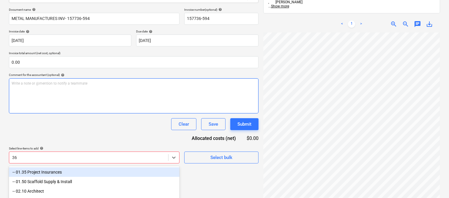
scroll to position [142, 0]
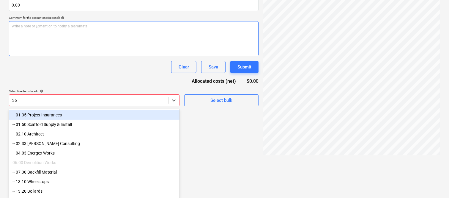
type input "3"
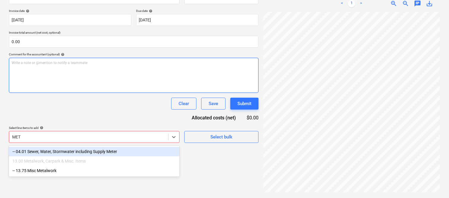
scroll to position [85, 0]
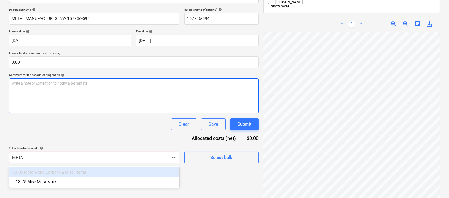
type input "METAL"
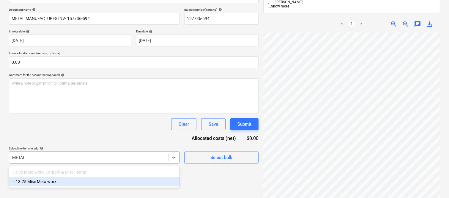
click at [77, 180] on div "-- 13.75 Misc Metalwork" at bounding box center [94, 182] width 171 height 10
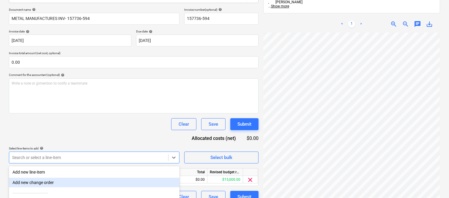
click at [82, 116] on div "Document name help METAL MANUFACTURES INV- 157736-594 Invoice number (optional)…" at bounding box center [134, 105] width 250 height 195
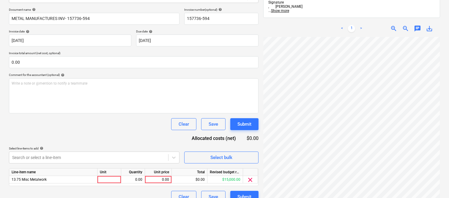
scroll to position [94, 0]
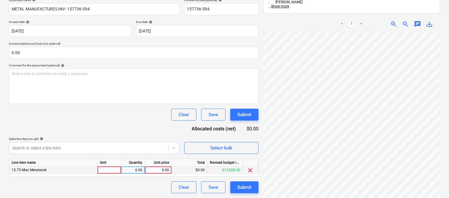
click at [111, 170] on div at bounding box center [110, 169] width 24 height 7
type input "INVOICE"
click at [136, 171] on div "0.00" at bounding box center [133, 169] width 19 height 7
type input "1"
click at [163, 169] on div "0.00" at bounding box center [158, 169] width 22 height 7
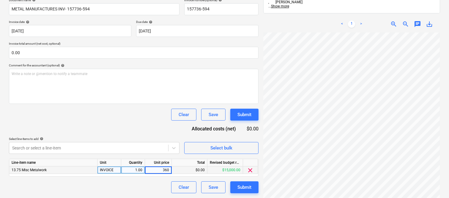
type input "3600"
click at [147, 185] on div "Clear Save Submit" at bounding box center [134, 187] width 250 height 12
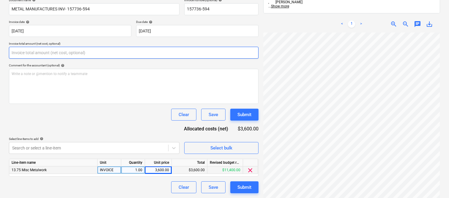
click at [42, 51] on input "text" at bounding box center [134, 53] width 250 height 12
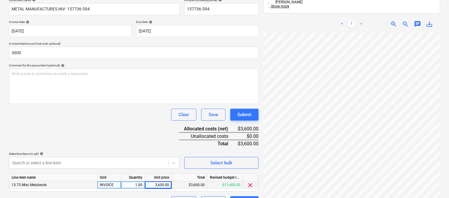
type input "3,600.00"
click at [46, 136] on div "Document name help METAL MANUFACTURES INV- 157736-594 Invoice number (optional)…" at bounding box center [134, 103] width 250 height 210
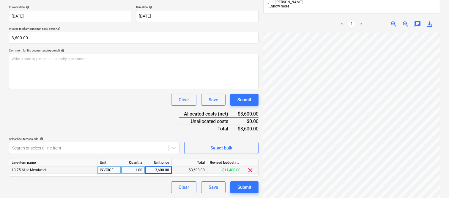
scroll to position [0, 0]
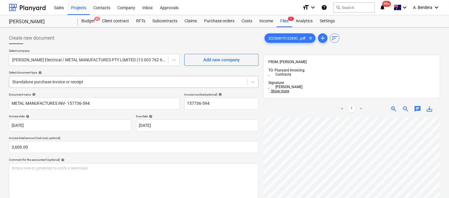
click at [114, 78] on div "Standalone purchase invoice or receipt" at bounding box center [128, 82] width 238 height 8
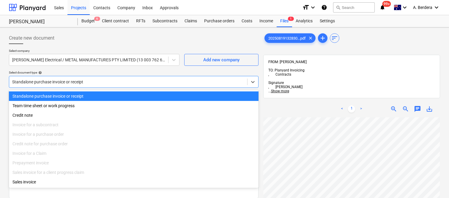
click at [119, 91] on div "Standalone purchase invoice or receipt" at bounding box center [134, 96] width 250 height 10
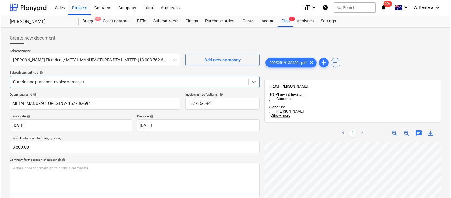
scroll to position [109, 0]
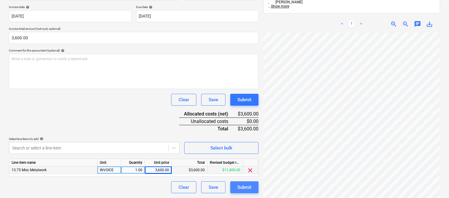
click at [247, 189] on div "Submit" at bounding box center [245, 187] width 14 height 8
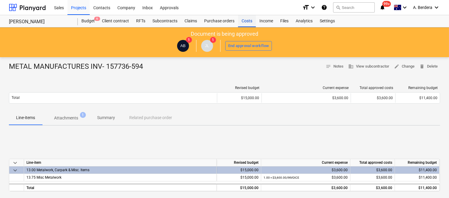
click at [248, 20] on div "Costs" at bounding box center [247, 21] width 18 height 12
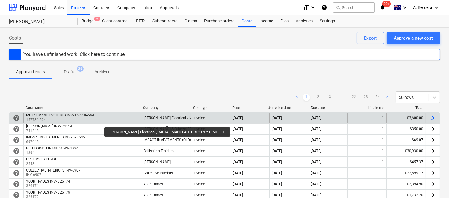
click at [162, 120] on div "Haymans Electrical / METAL MANUFACTURES PTY LIMITED" at bounding box center [197, 118] width 107 height 4
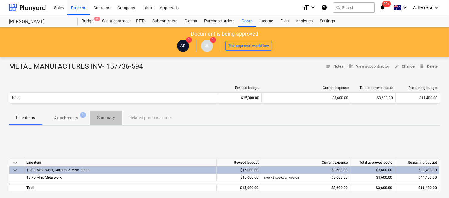
click at [110, 116] on p "Summary" at bounding box center [106, 117] width 18 height 6
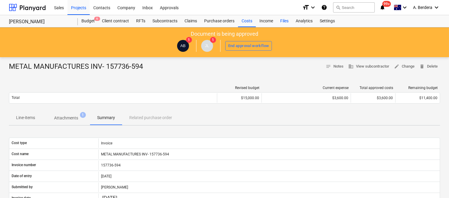
click at [284, 20] on div "Files" at bounding box center [284, 21] width 15 height 12
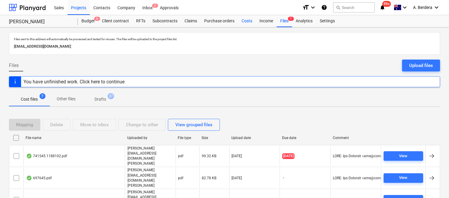
click at [244, 23] on div "Costs" at bounding box center [247, 21] width 18 height 12
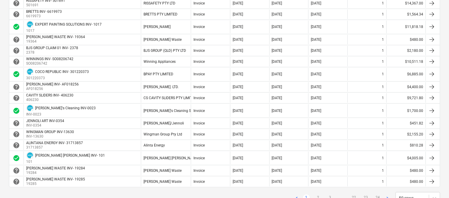
scroll to position [515, 0]
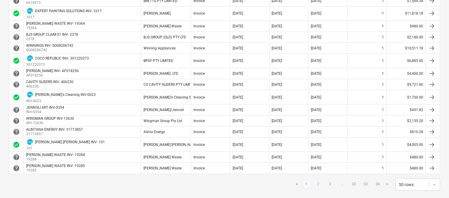
click at [318, 185] on link "2" at bounding box center [318, 184] width 7 height 7
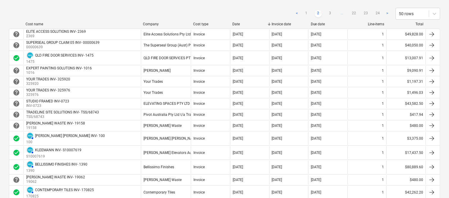
scroll to position [82, 0]
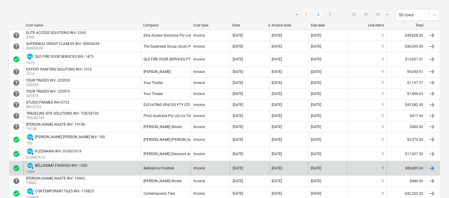
click at [180, 168] on div "Bellissimo Finishes" at bounding box center [166, 167] width 50 height 13
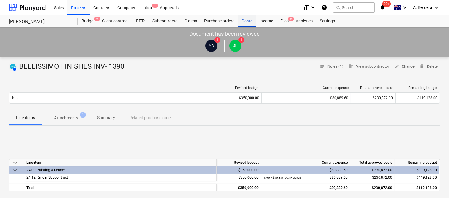
click at [247, 24] on div "Costs" at bounding box center [247, 21] width 18 height 12
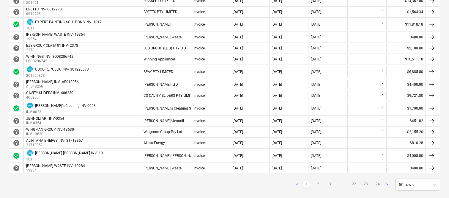
scroll to position [526, 0]
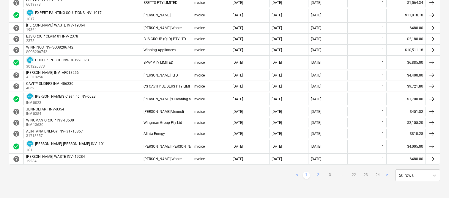
click at [317, 174] on link "2" at bounding box center [318, 175] width 7 height 7
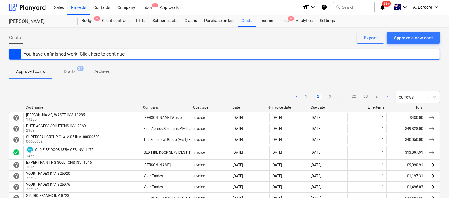
scroll to position [0, 0]
click at [329, 95] on link "3" at bounding box center [330, 97] width 7 height 7
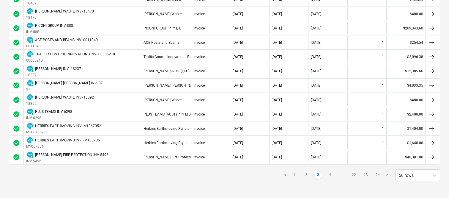
scroll to position [642, 0]
click at [330, 176] on link "4" at bounding box center [330, 175] width 7 height 7
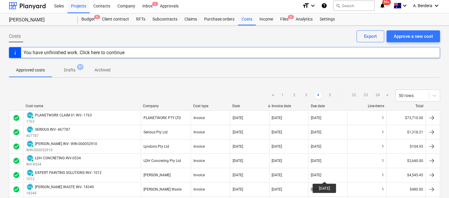
scroll to position [1, 0]
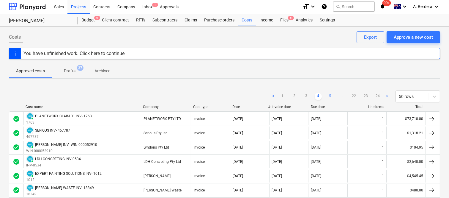
click at [329, 95] on link "5" at bounding box center [330, 96] width 7 height 7
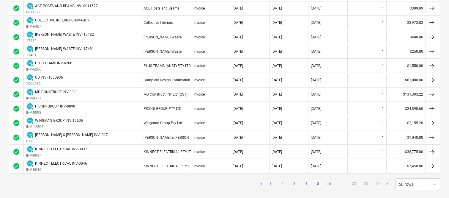
scroll to position [658, 0]
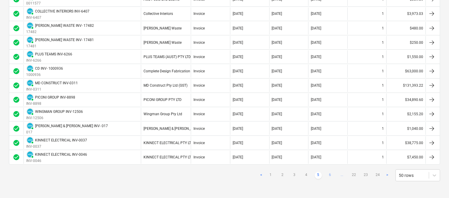
click at [331, 175] on link "6" at bounding box center [330, 175] width 7 height 7
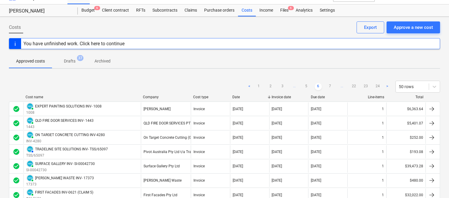
scroll to position [0, 0]
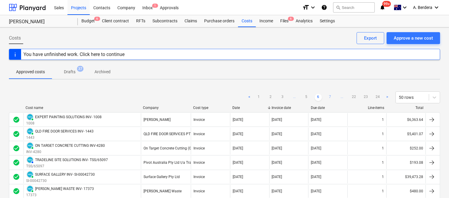
click at [330, 96] on link "7" at bounding box center [330, 97] width 7 height 7
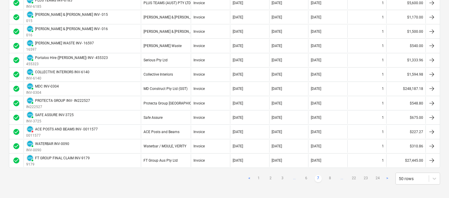
scroll to position [665, 0]
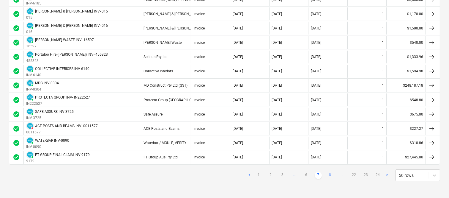
click at [329, 175] on link "8" at bounding box center [330, 175] width 7 height 7
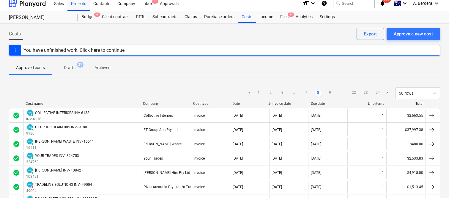
scroll to position [0, 0]
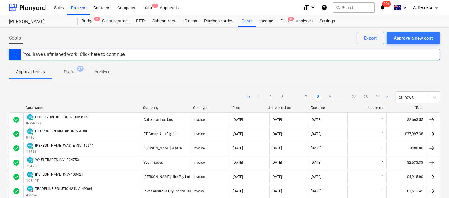
click at [328, 98] on link "9" at bounding box center [330, 97] width 7 height 7
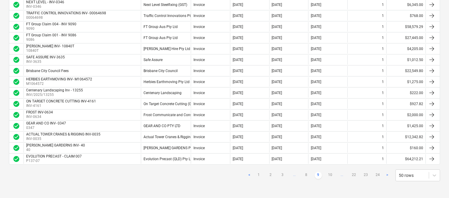
scroll to position [516, 0]
click at [334, 172] on link "10" at bounding box center [330, 175] width 7 height 7
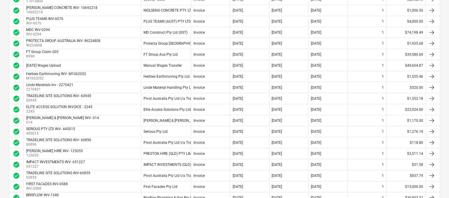
scroll to position [394, 0]
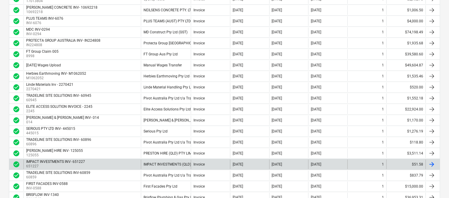
click at [216, 167] on div "Invoice" at bounding box center [210, 164] width 39 height 10
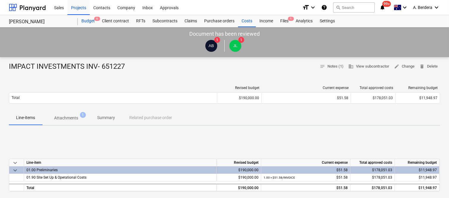
click at [85, 17] on div "Budget 6" at bounding box center [88, 21] width 21 height 12
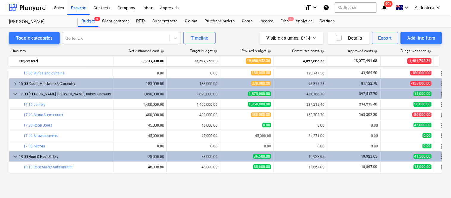
scroll to position [860, 0]
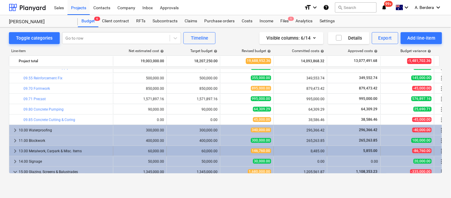
click at [104, 152] on div "13.00 Metalwork, Carpark & Misc. Items" at bounding box center [65, 151] width 92 height 10
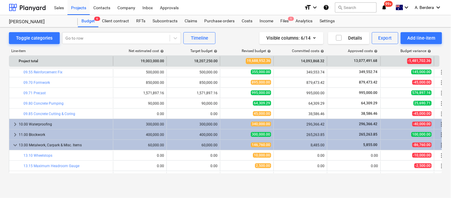
scroll to position [1063, 0]
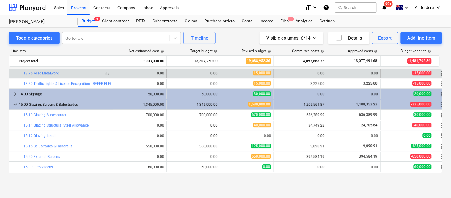
click at [108, 73] on span "bar_chart" at bounding box center [107, 73] width 5 height 5
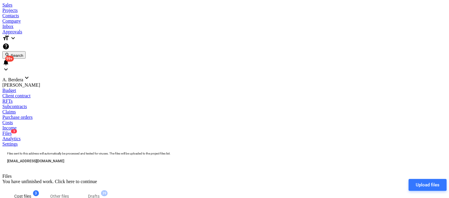
click at [286, 131] on div "Files 3" at bounding box center [224, 133] width 445 height 5
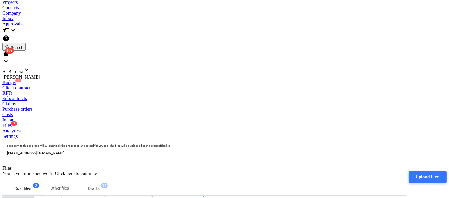
scroll to position [12, 0]
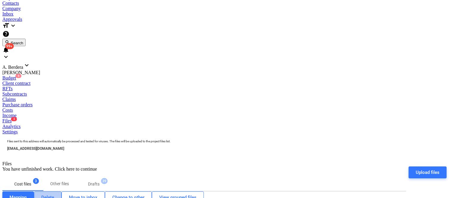
click at [54, 193] on div "Delete" at bounding box center [47, 197] width 13 height 8
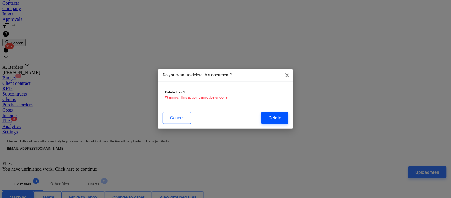
click at [282, 116] on button "Delete" at bounding box center [274, 118] width 27 height 12
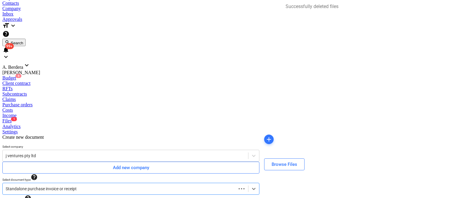
type input "FUJI595694"
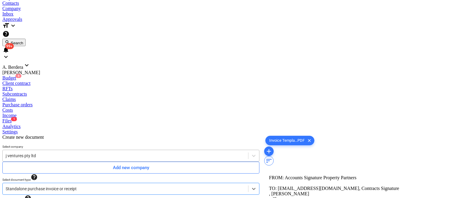
click at [112, 151] on div "j ventures pty ltd" at bounding box center [126, 155] width 246 height 8
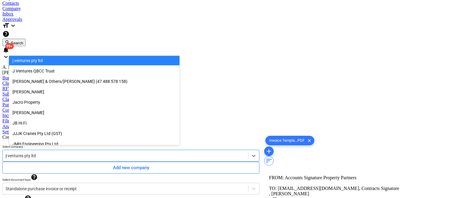
scroll to position [1305, 0]
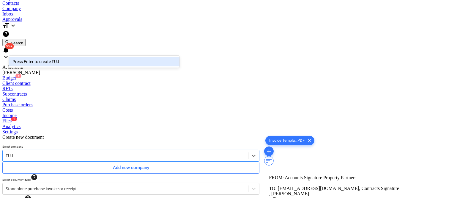
type input "FUJI"
click at [100, 59] on div "Press Enter to create FUJI" at bounding box center [94, 62] width 171 height 10
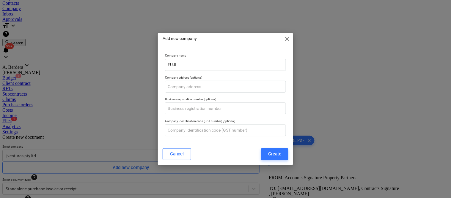
click at [284, 38] on span "close" at bounding box center [287, 38] width 7 height 7
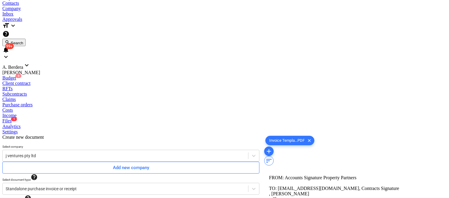
scroll to position [84, 47]
drag, startPoint x: 308, startPoint y: 73, endPoint x: 371, endPoint y: 25, distance: 78.9
click at [371, 134] on div "Invoice Templa...PDF clear add sort" at bounding box center [355, 149] width 183 height 31
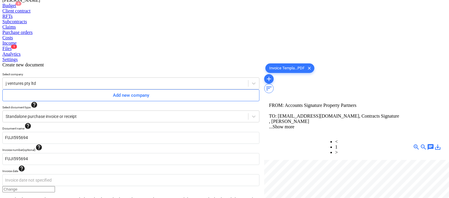
scroll to position [143, 0]
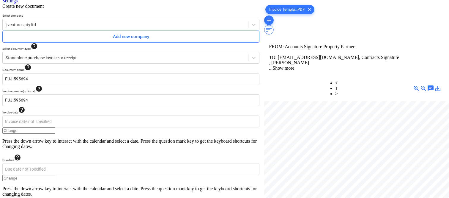
click at [95, 153] on body "Sales Projects Contacts Company Inbox Approvals format_size keyboard_arrow_down…" at bounding box center [224, 101] width 445 height 485
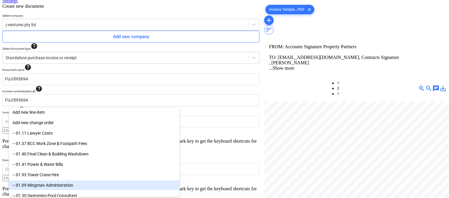
scroll to position [85, 0]
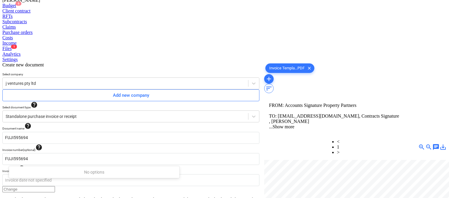
type input "W"
type input "M"
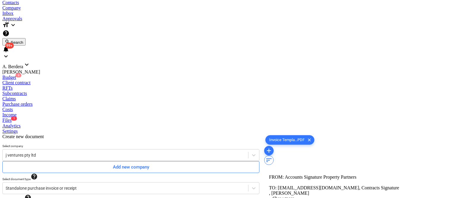
scroll to position [0, 0]
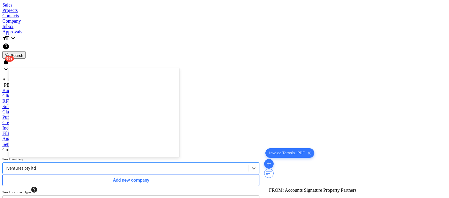
click at [93, 165] on div at bounding box center [126, 168] width 240 height 6
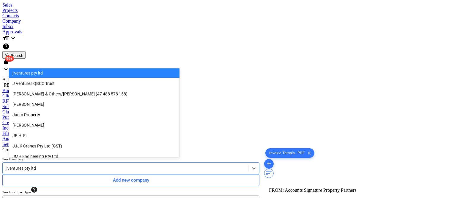
paste input "FUJI SOLUTIONS GROUP PTY LTD"
type input "FUJI SOLUTIONS GROUP PTY LTD"
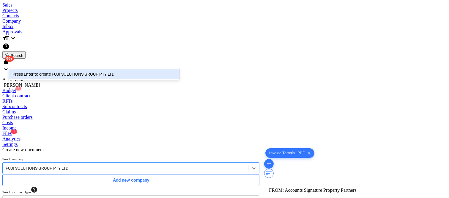
click at [95, 76] on div "Press Enter to create FUJI SOLUTIONS GROUP PTY LTD" at bounding box center [94, 74] width 171 height 10
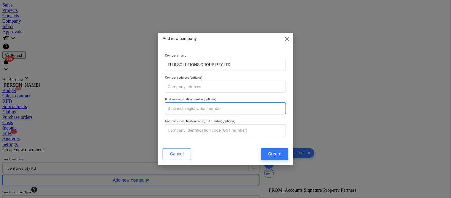
click at [188, 110] on input "text" at bounding box center [225, 108] width 121 height 12
paste input "73 667 876 360"
type input "73 667 876 360"
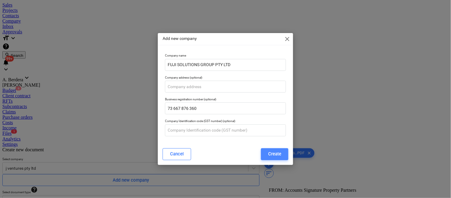
click at [274, 154] on div "Create" at bounding box center [274, 154] width 13 height 8
